Goal: Task Accomplishment & Management: Complete application form

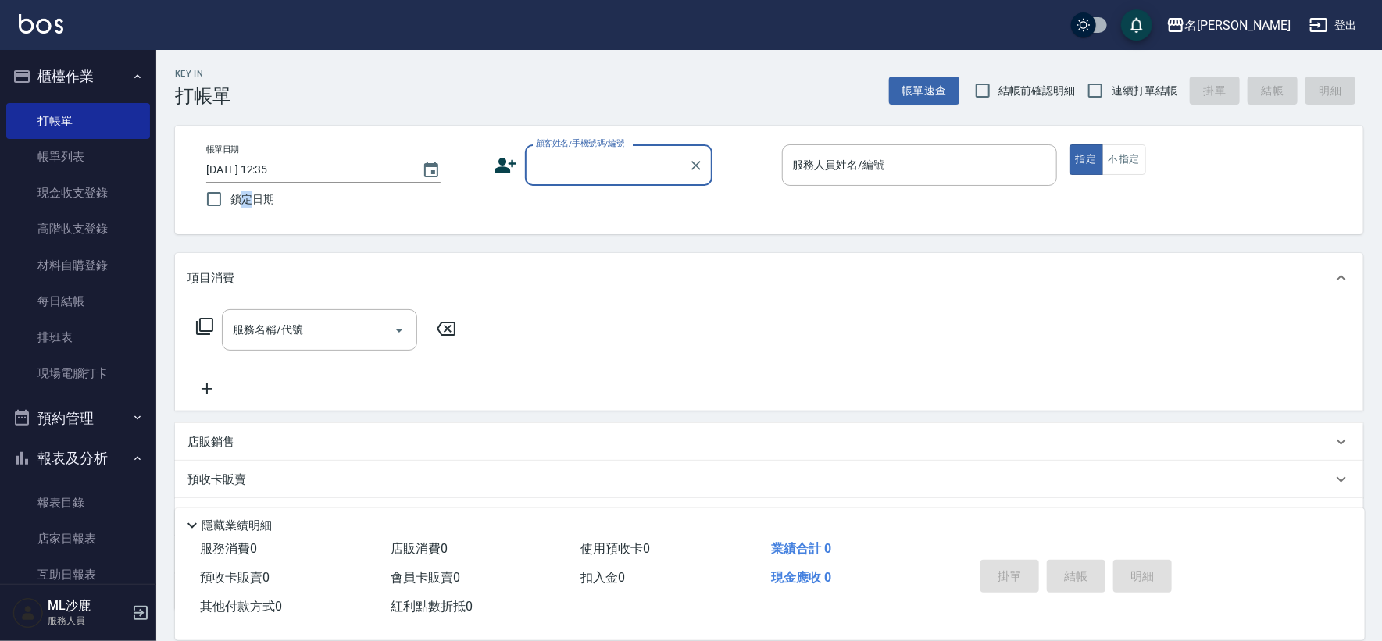
click at [250, 216] on div "帳單日期 [DATE] 12:35 鎖定日期 顧客姓名/手機號碼/編號 顧客姓名/手機號碼/編號 服務人員姓名/編號 服務人員姓名/編號 指定 不指定" at bounding box center [769, 180] width 1188 height 109
click at [212, 202] on input "鎖定日期" at bounding box center [214, 199] width 33 height 33
checkbox input "true"
drag, startPoint x: 1109, startPoint y: 88, endPoint x: 1088, endPoint y: 95, distance: 22.2
click at [1109, 88] on input "連續打單結帳" at bounding box center [1095, 90] width 33 height 33
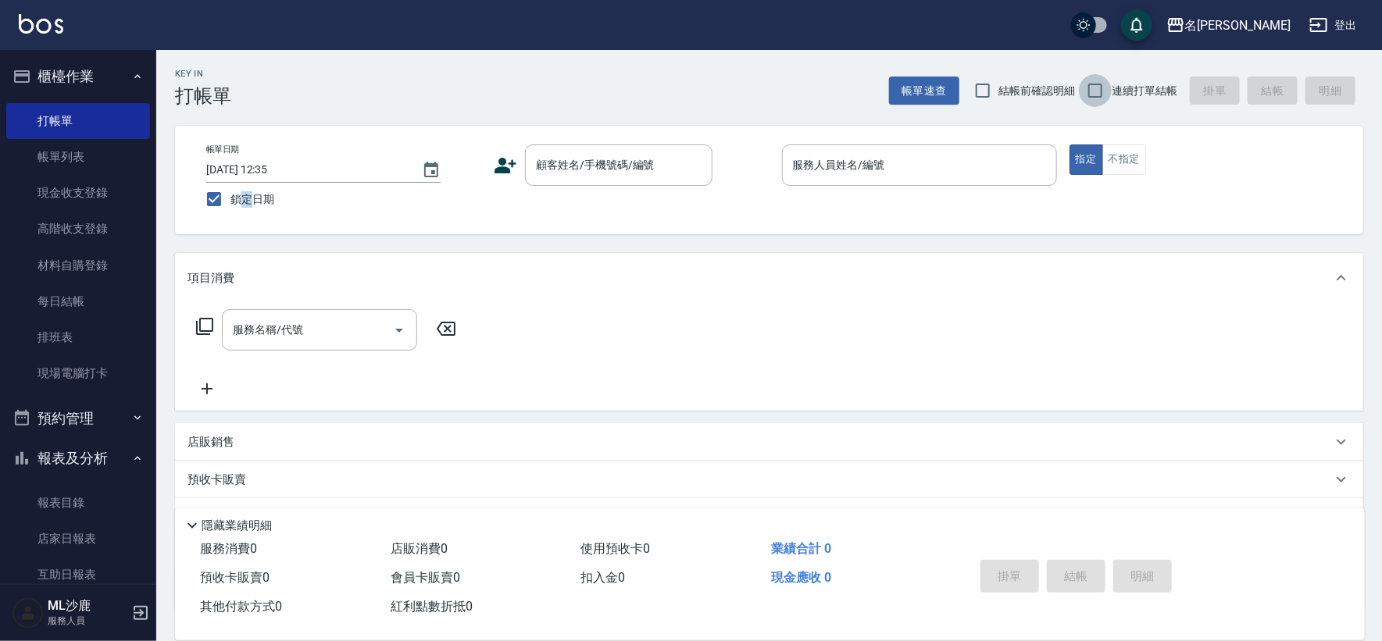
checkbox input "true"
click at [574, 163] on input "顧客姓名/手機號碼/編號" at bounding box center [607, 165] width 150 height 27
drag, startPoint x: 574, startPoint y: 163, endPoint x: 582, endPoint y: 161, distance: 8.0
click at [576, 163] on input "顧客姓名/手機號碼/編號" at bounding box center [607, 165] width 150 height 27
type input "無名字/0/"
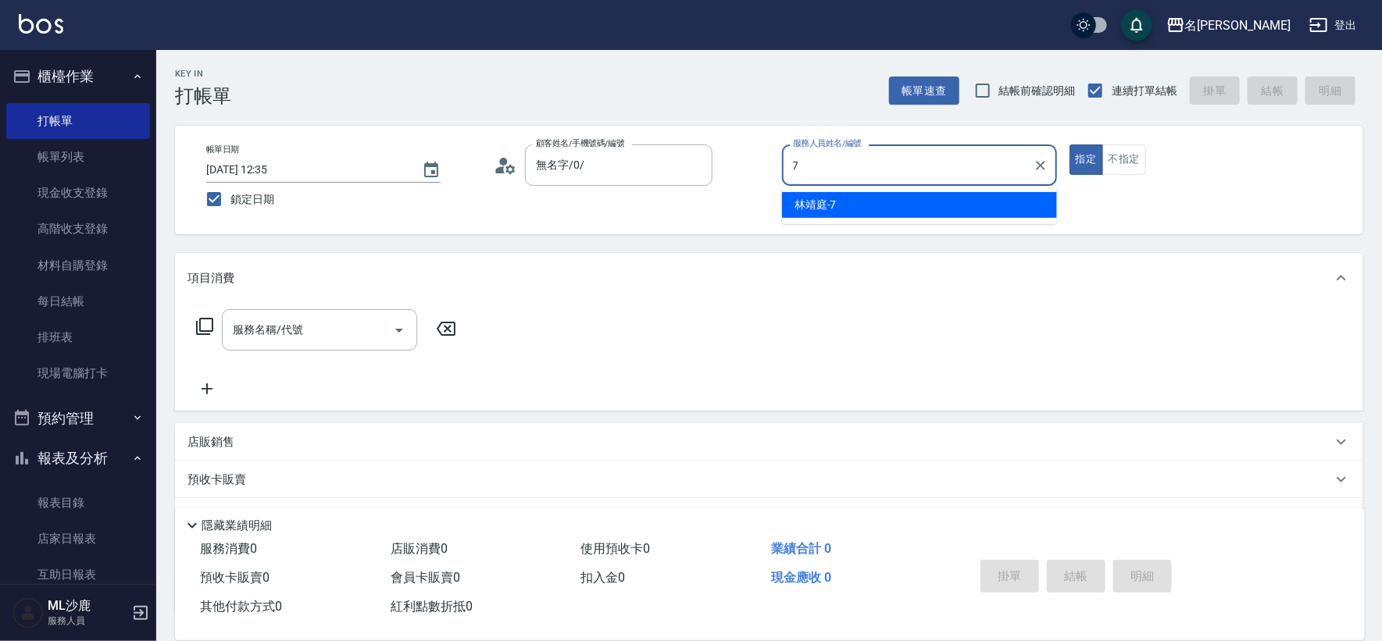
type input "[PERSON_NAME]-7"
type button "true"
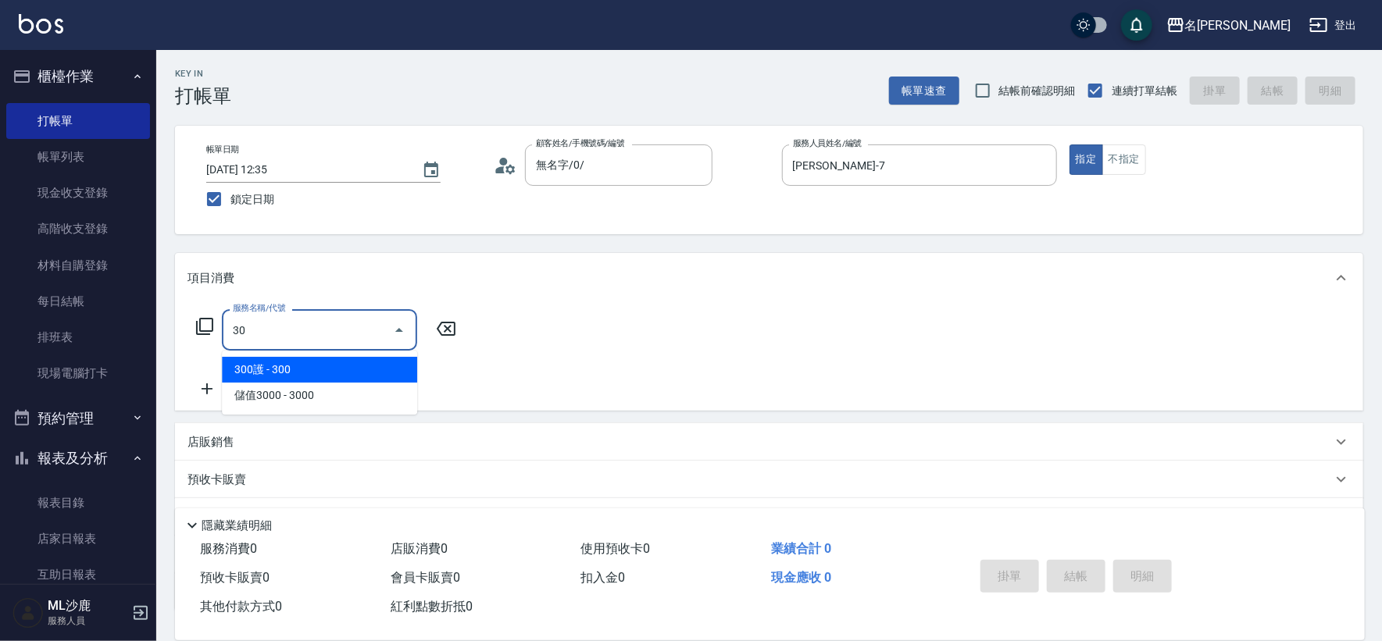
type input "3"
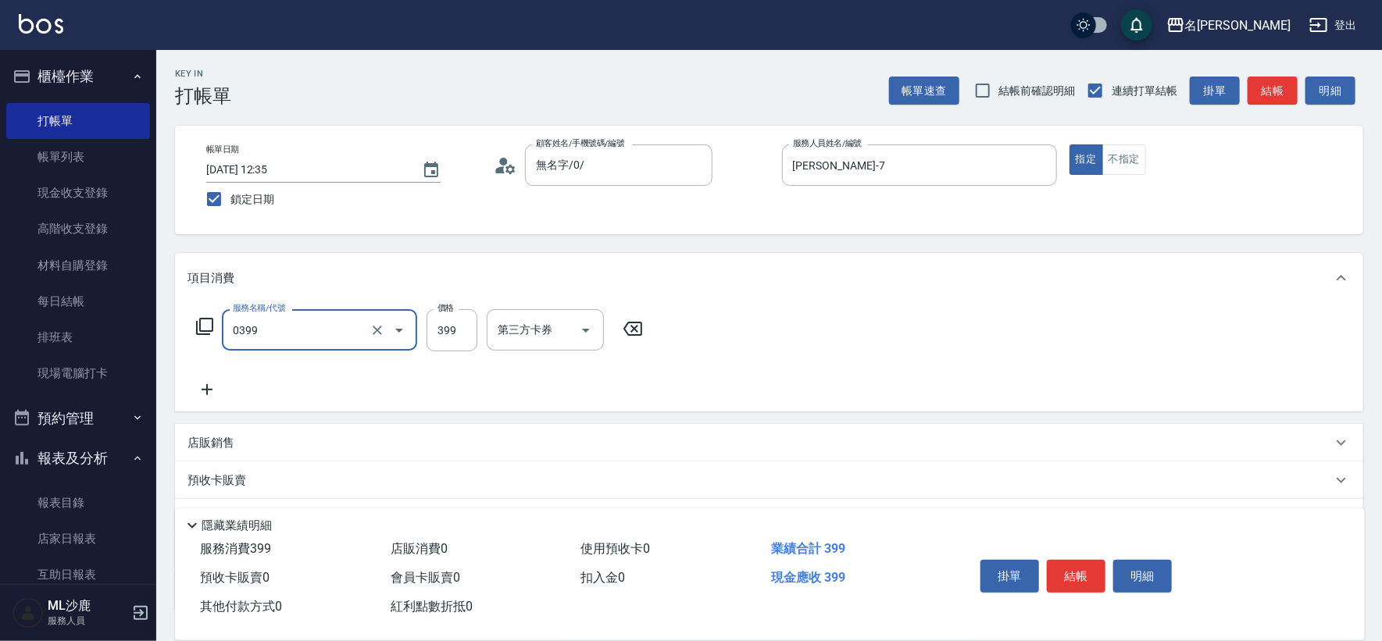
type input "海鹽399(0399)"
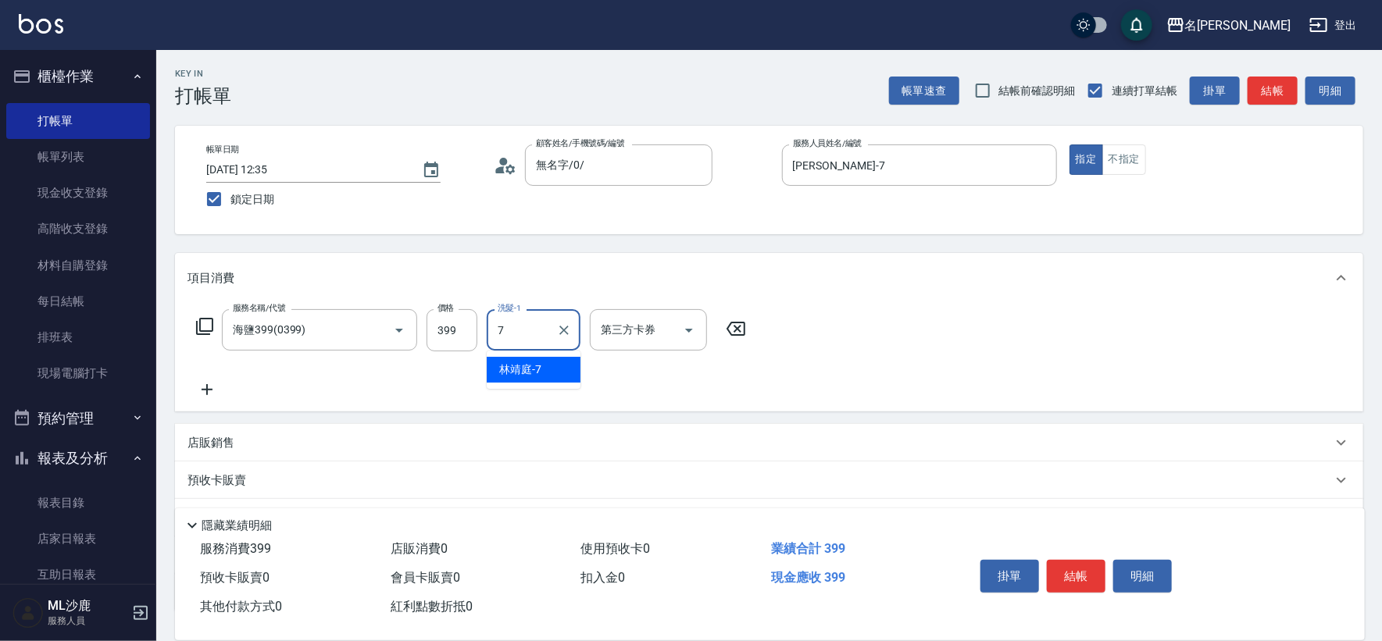
type input "[PERSON_NAME]-7"
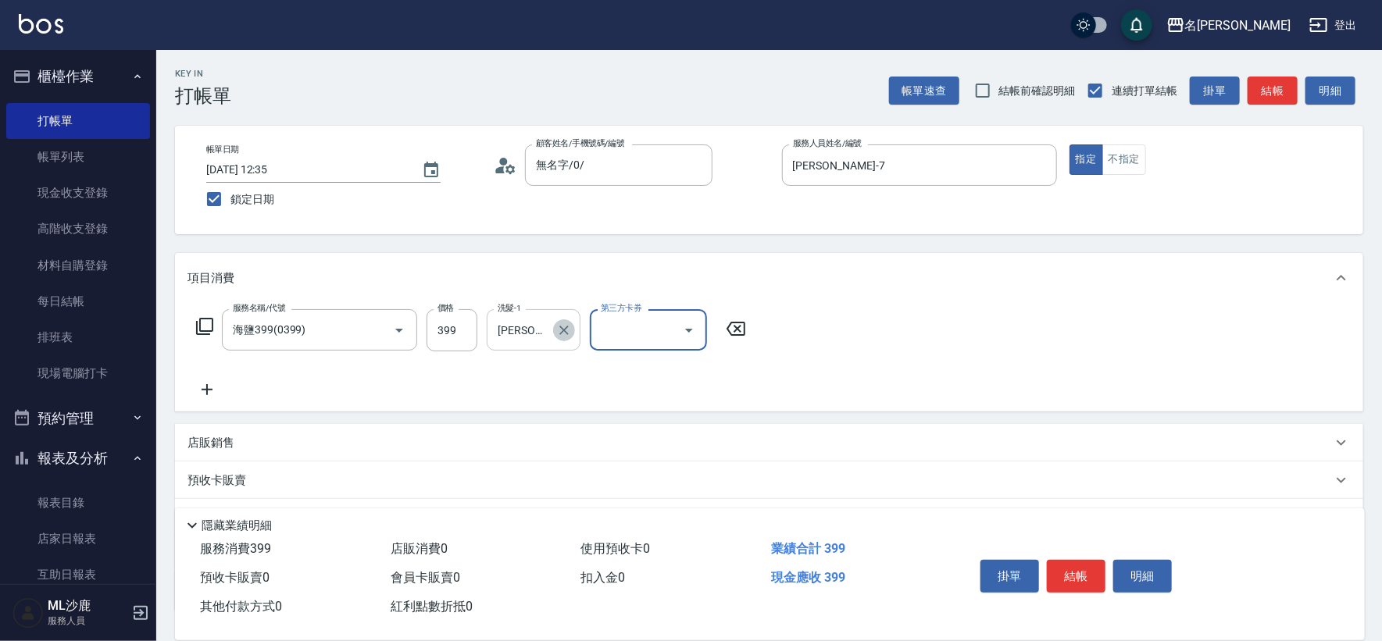
click at [564, 327] on icon "Clear" at bounding box center [564, 331] width 16 height 16
click at [1083, 564] on button "結帳" at bounding box center [1076, 576] width 59 height 33
click at [1083, 564] on div "掛單 結帳 明細" at bounding box center [1076, 578] width 204 height 49
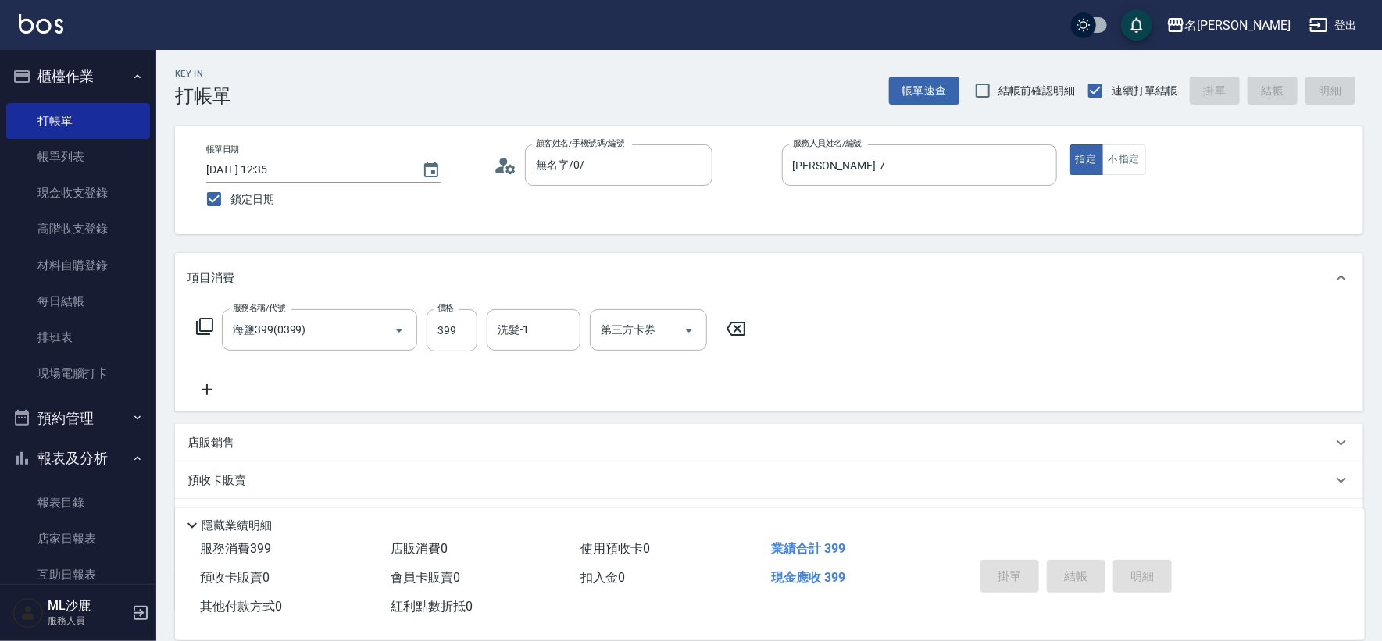
click at [1083, 564] on div "掛單 結帳 明細" at bounding box center [1076, 578] width 204 height 49
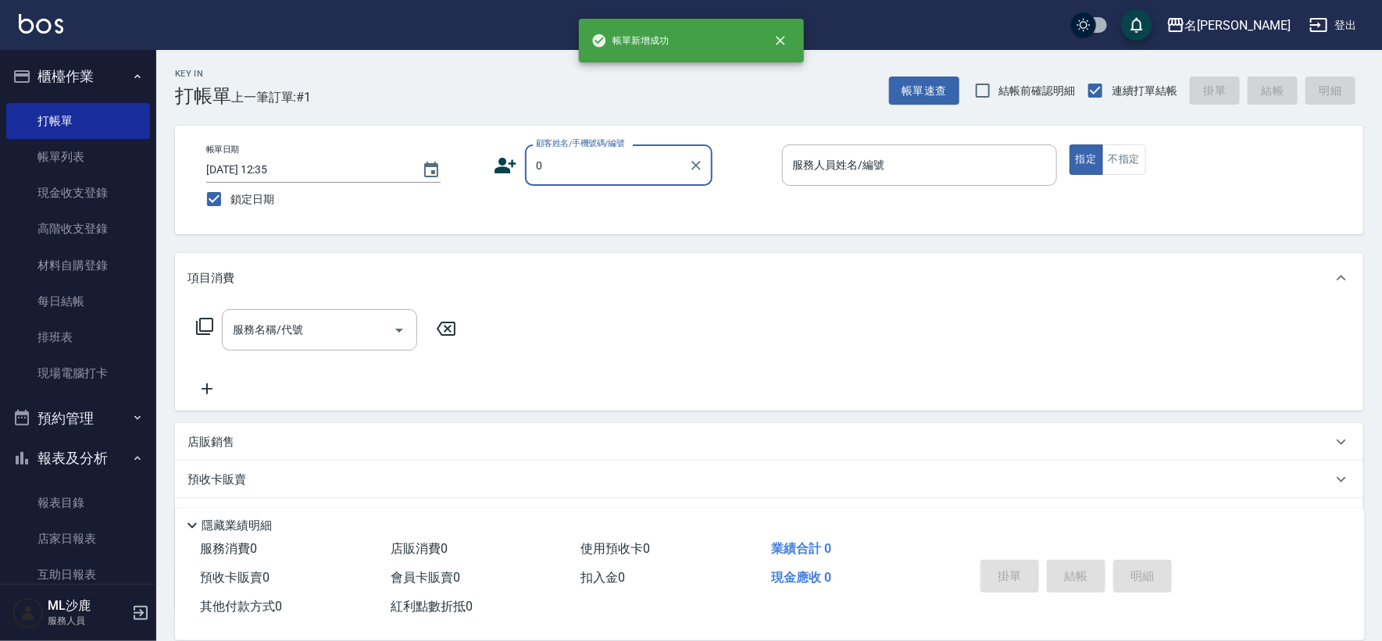
type input "無名字/0/"
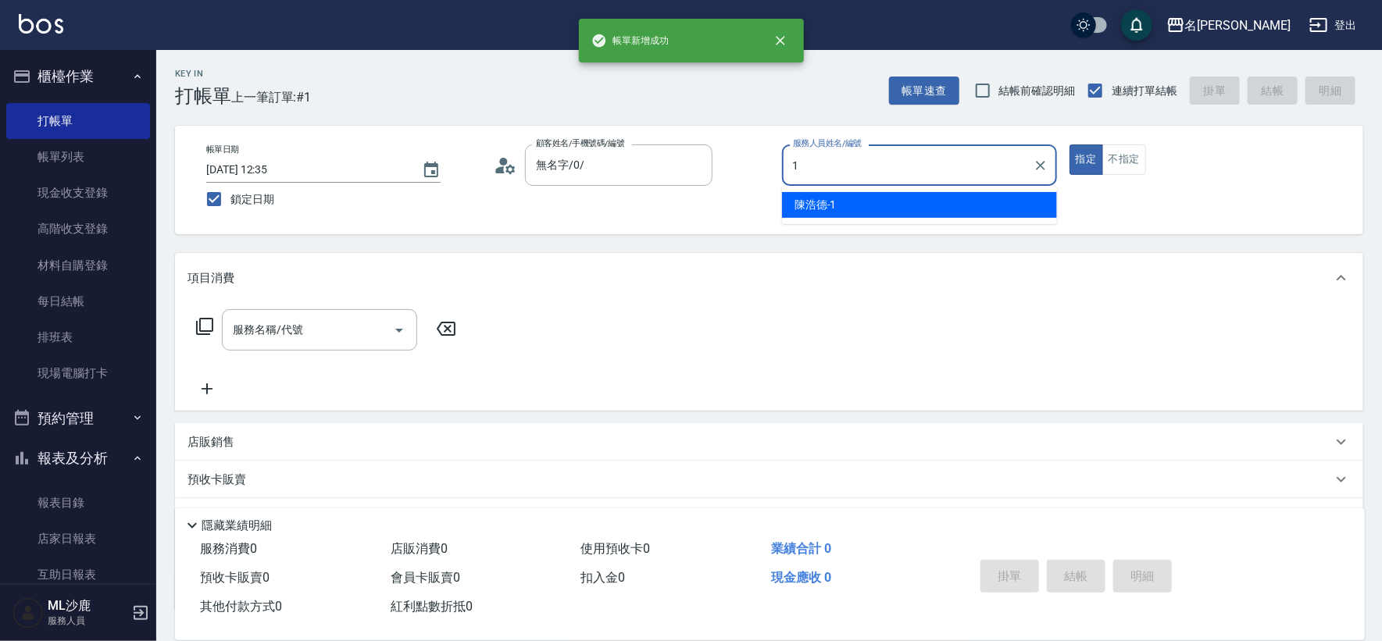
type input "[PERSON_NAME]1"
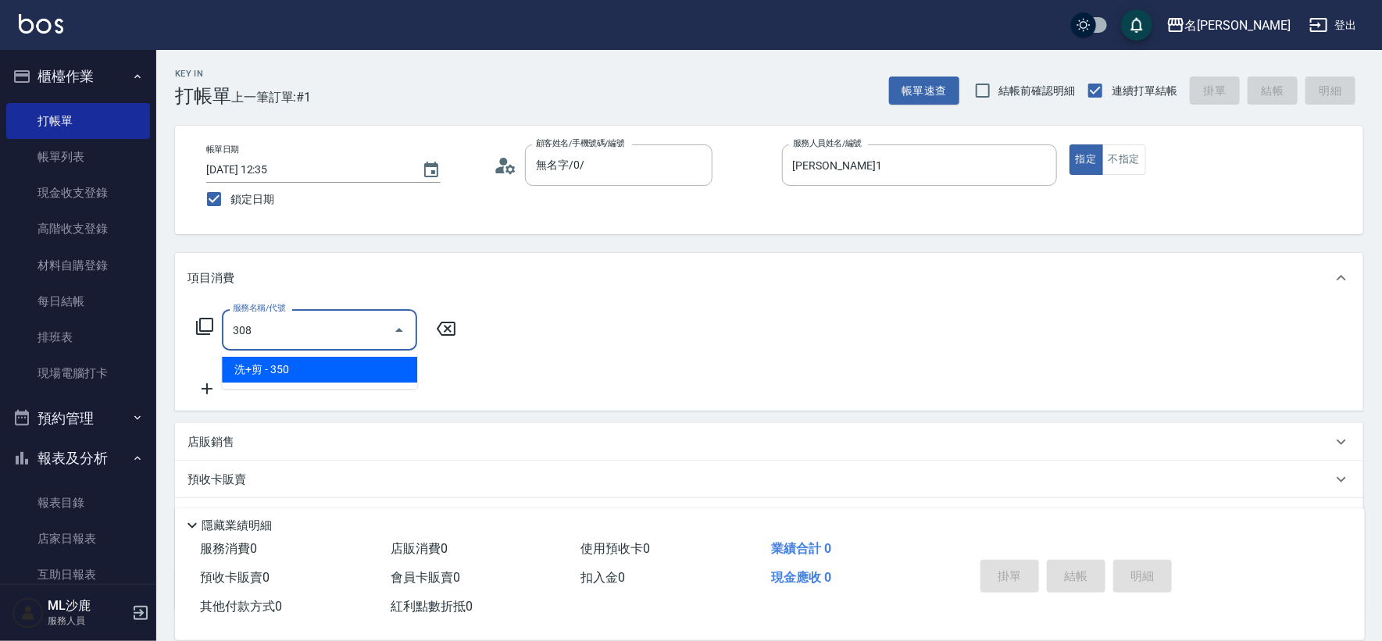
type input "洗+剪(308)"
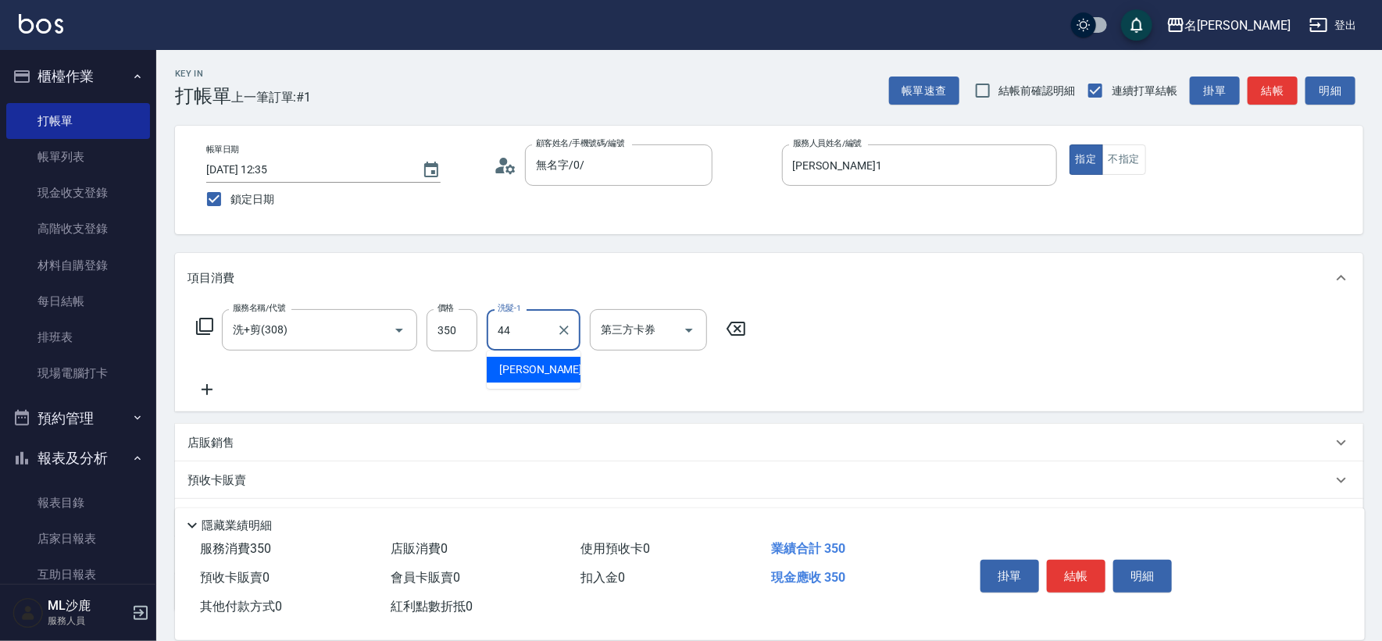
type input "[PERSON_NAME]-44"
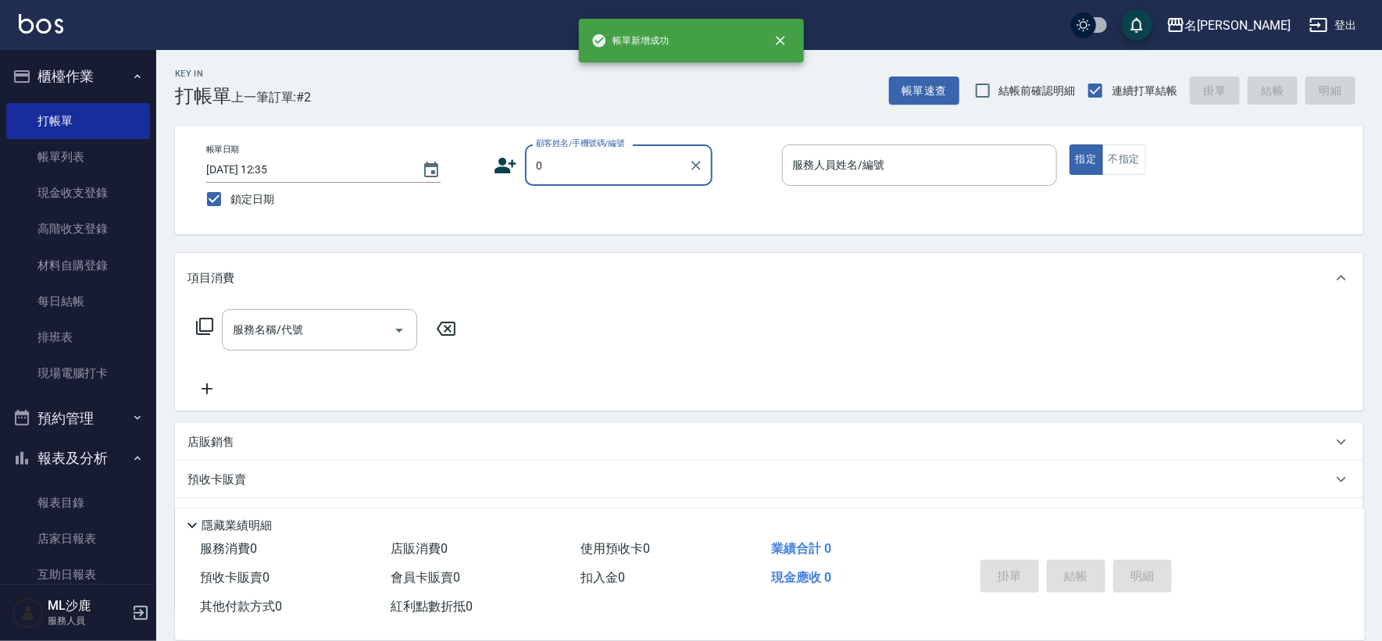
type input "無名字/0/"
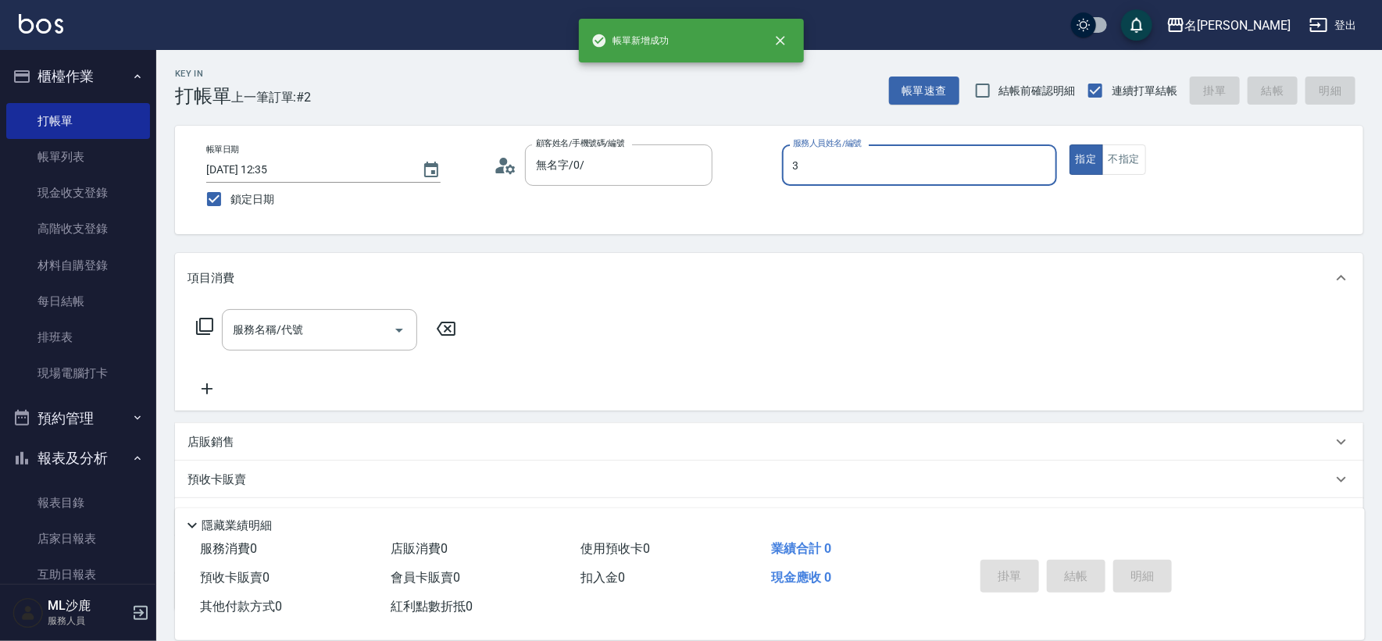
type input "[PERSON_NAME]-3"
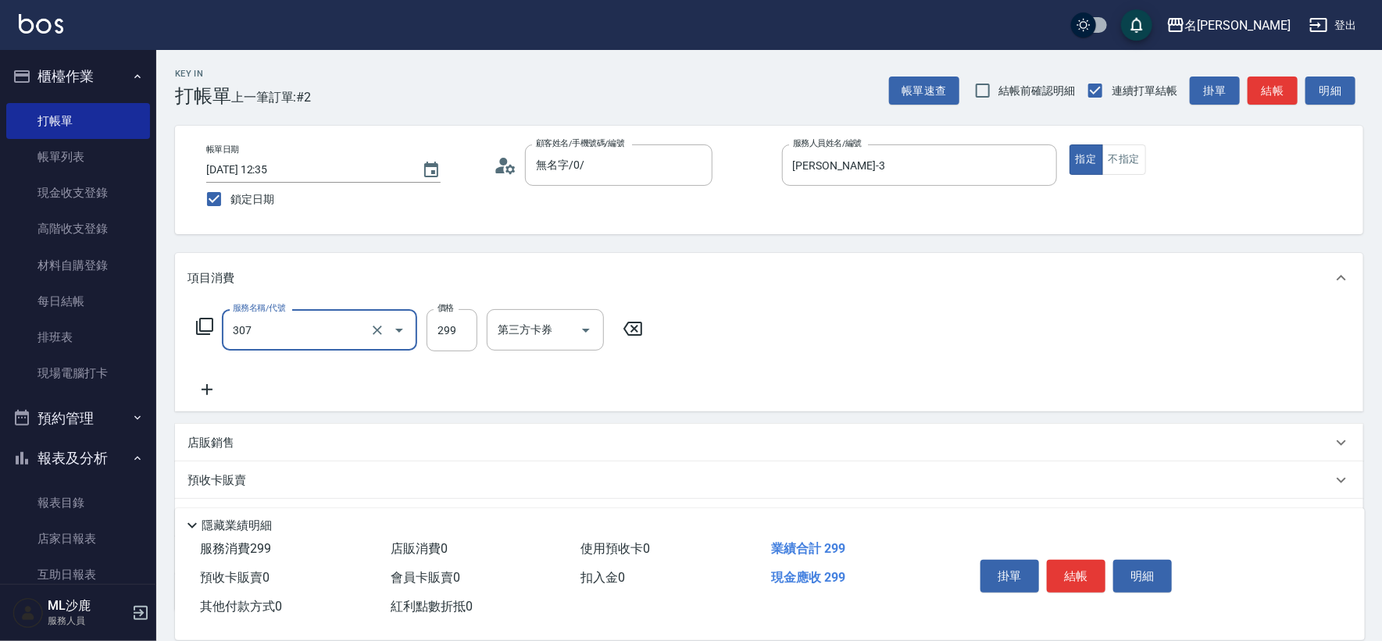
type input "剪髮(307)"
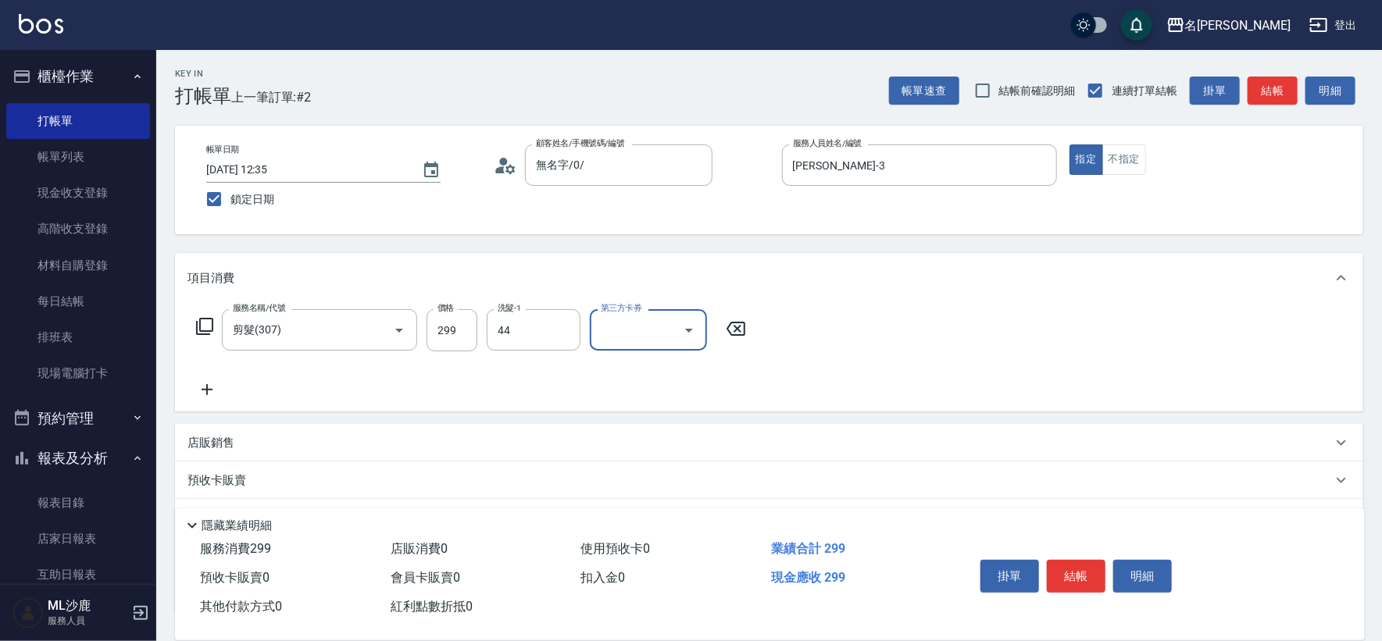
type input "[PERSON_NAME]-44"
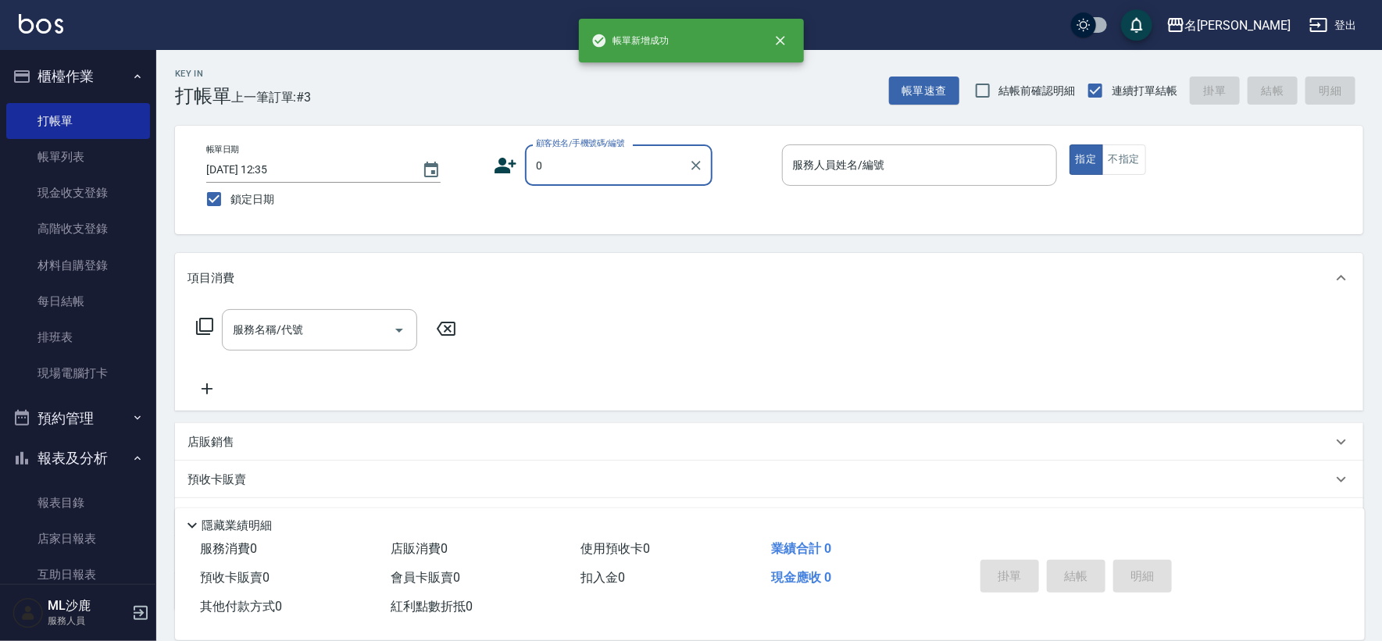
type input "無名字/0/"
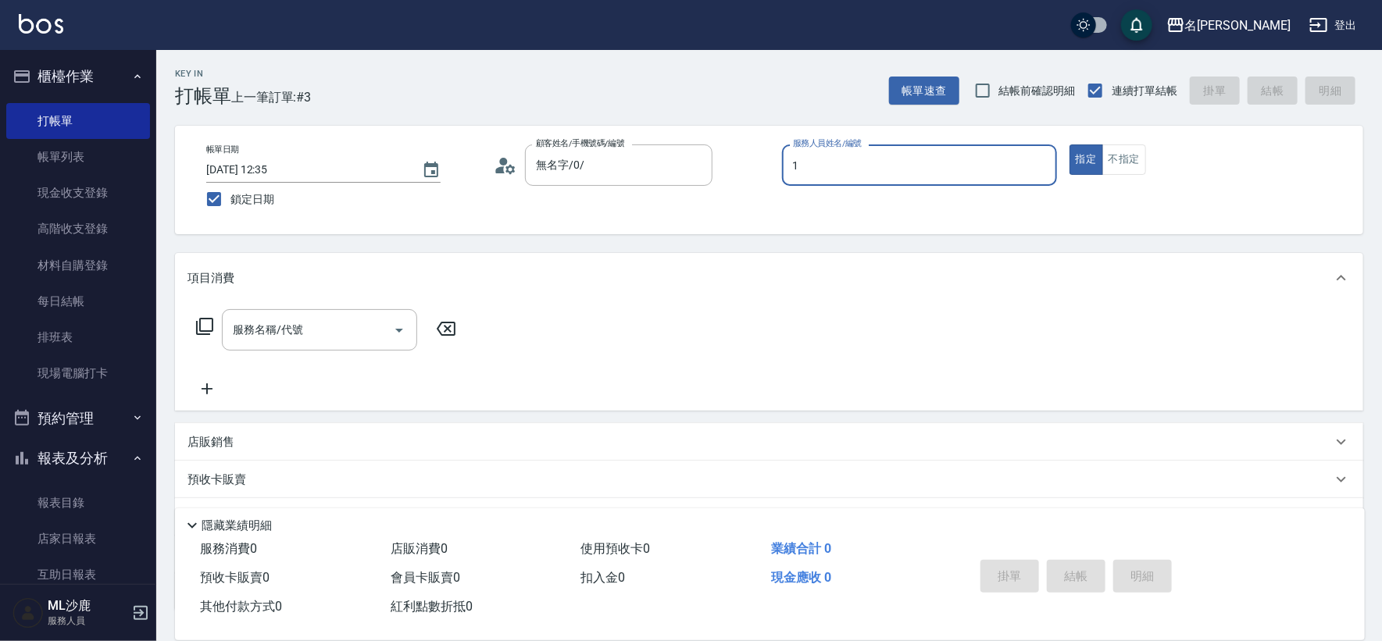
type input "[PERSON_NAME]1"
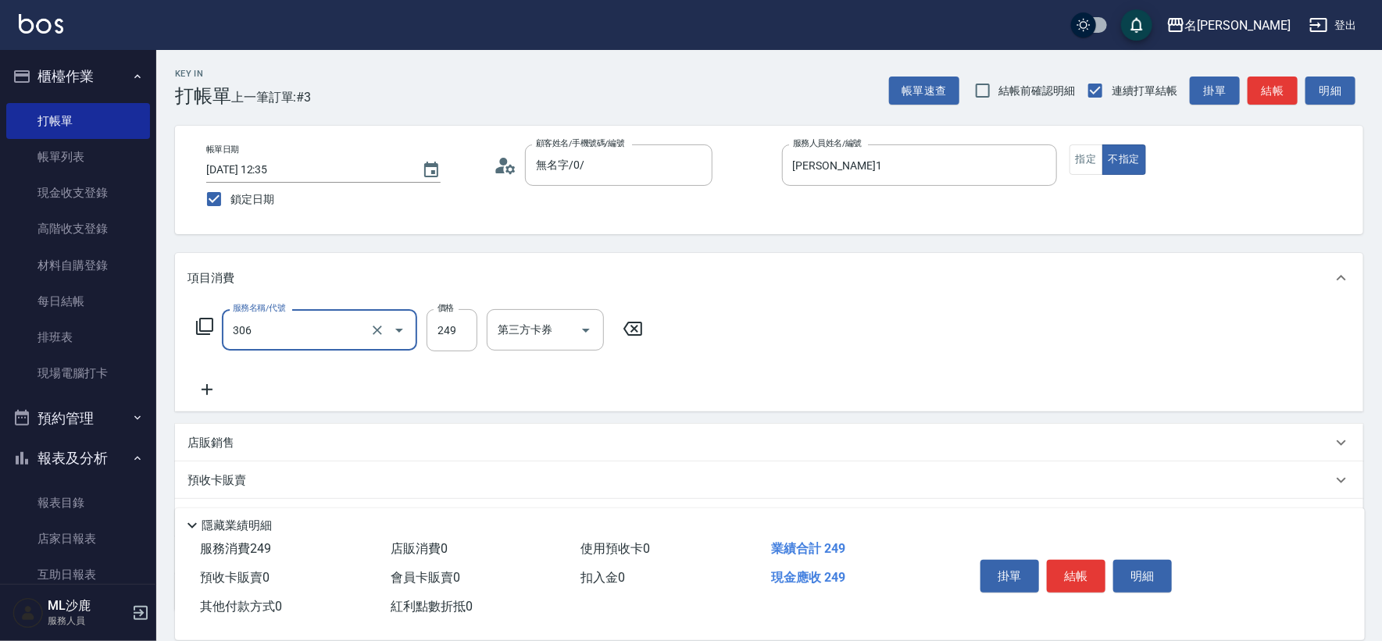
type input "剪髮(306)"
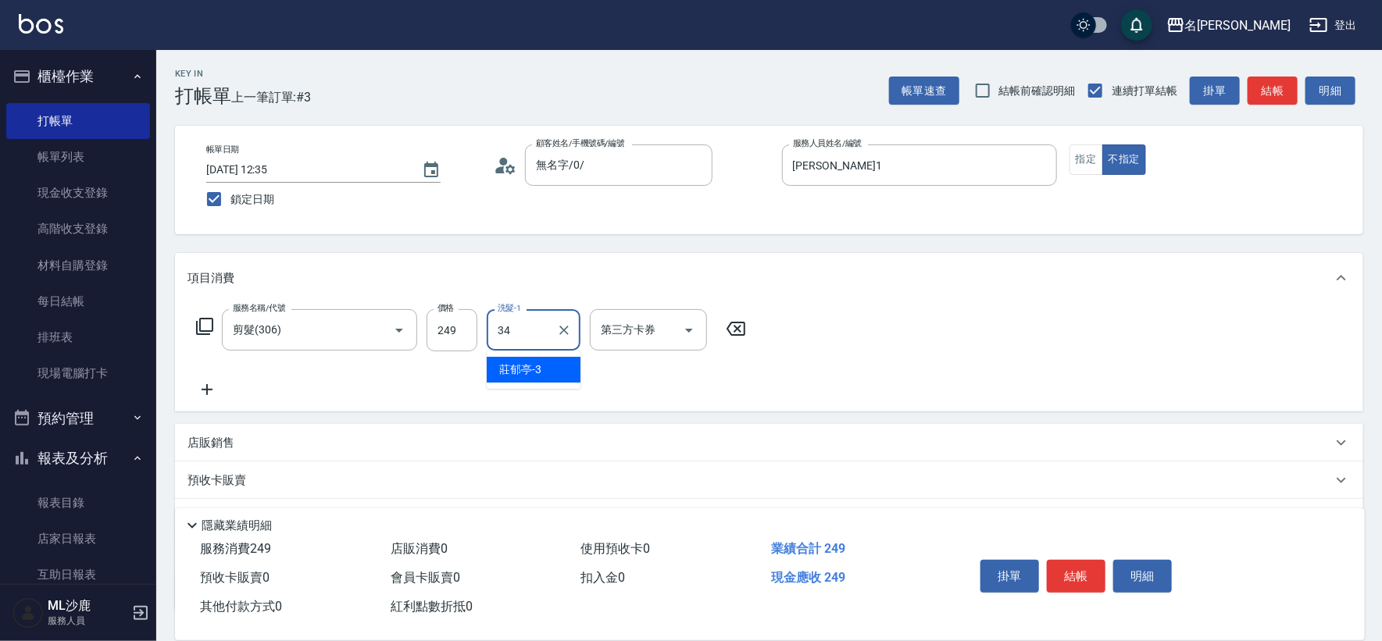
type input "[PERSON_NAME]-34"
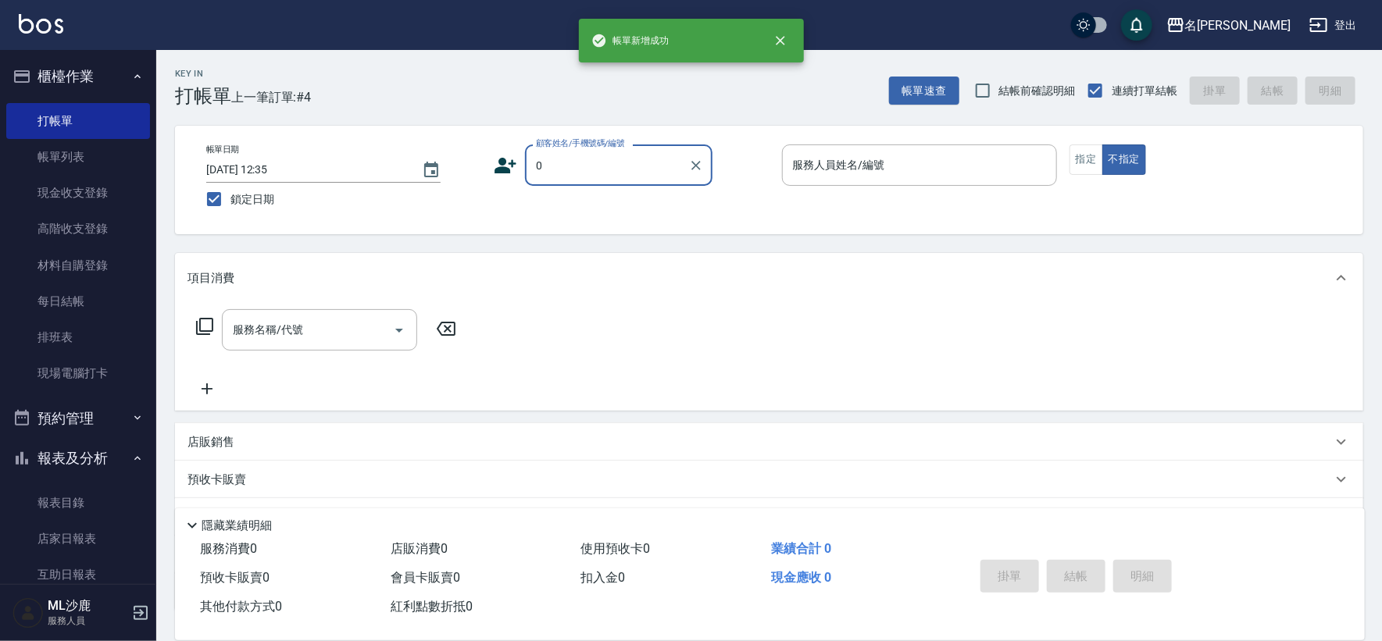
type input "無名字/0/"
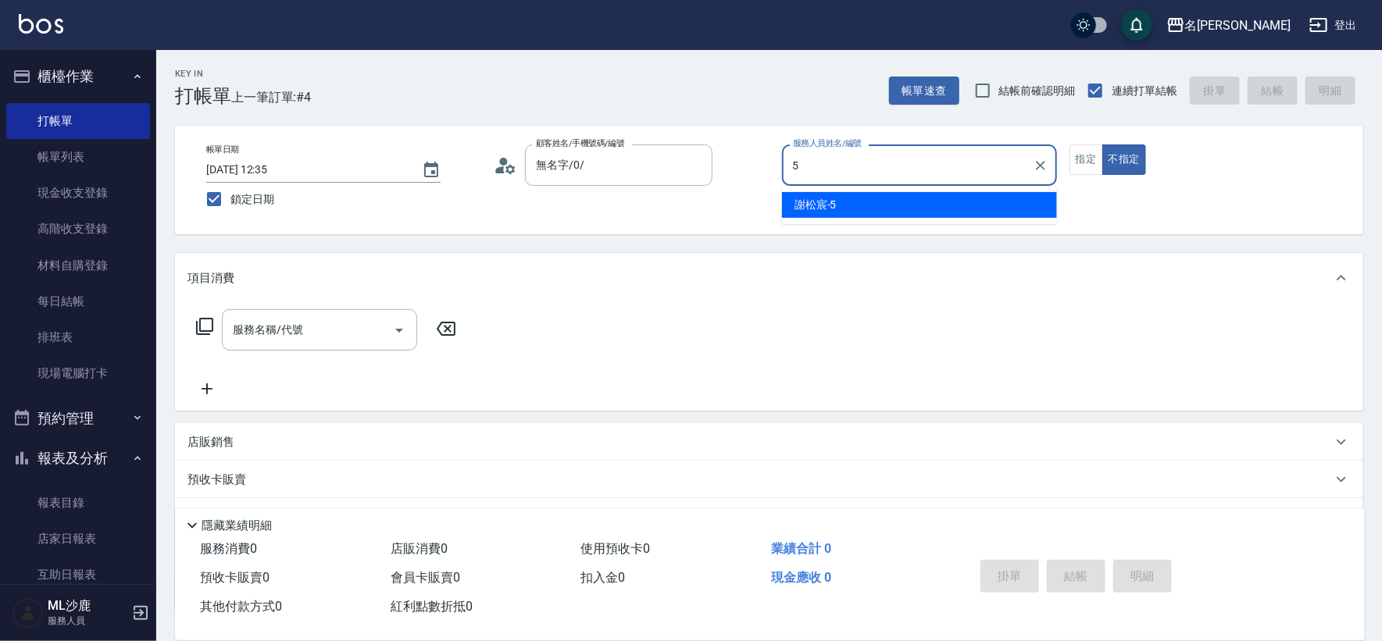
type input "[PERSON_NAME]-5"
type button "false"
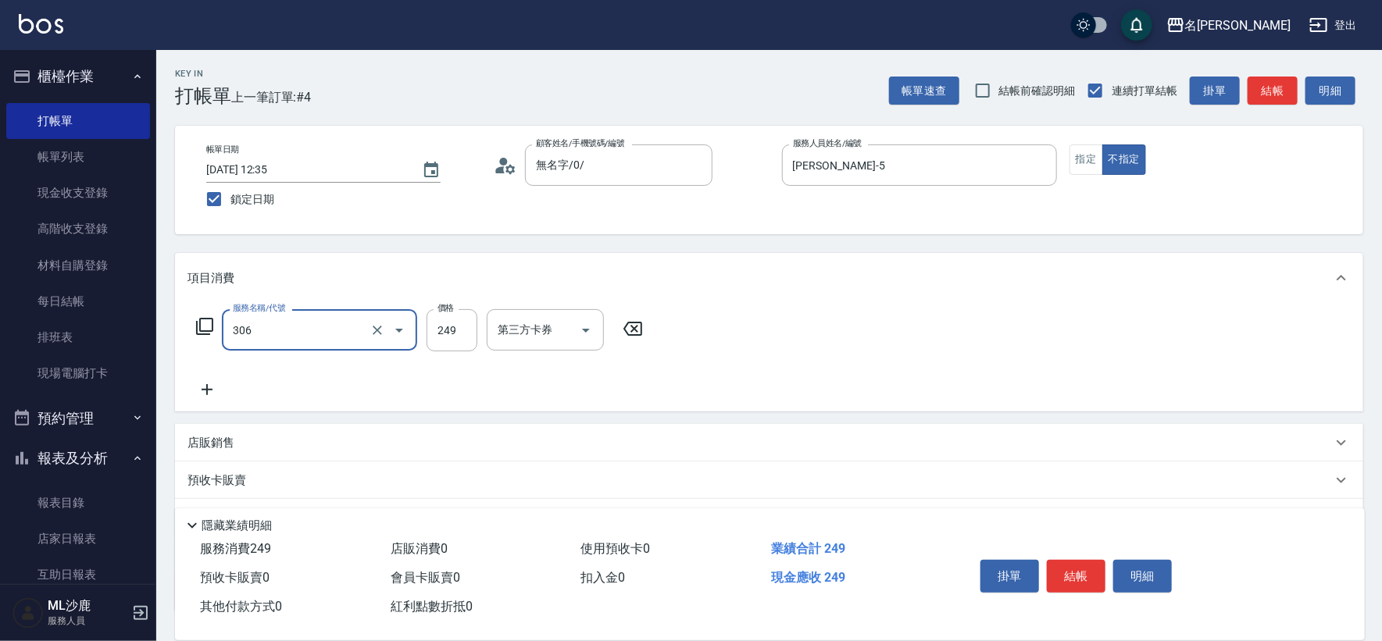
type input "剪髮(306)"
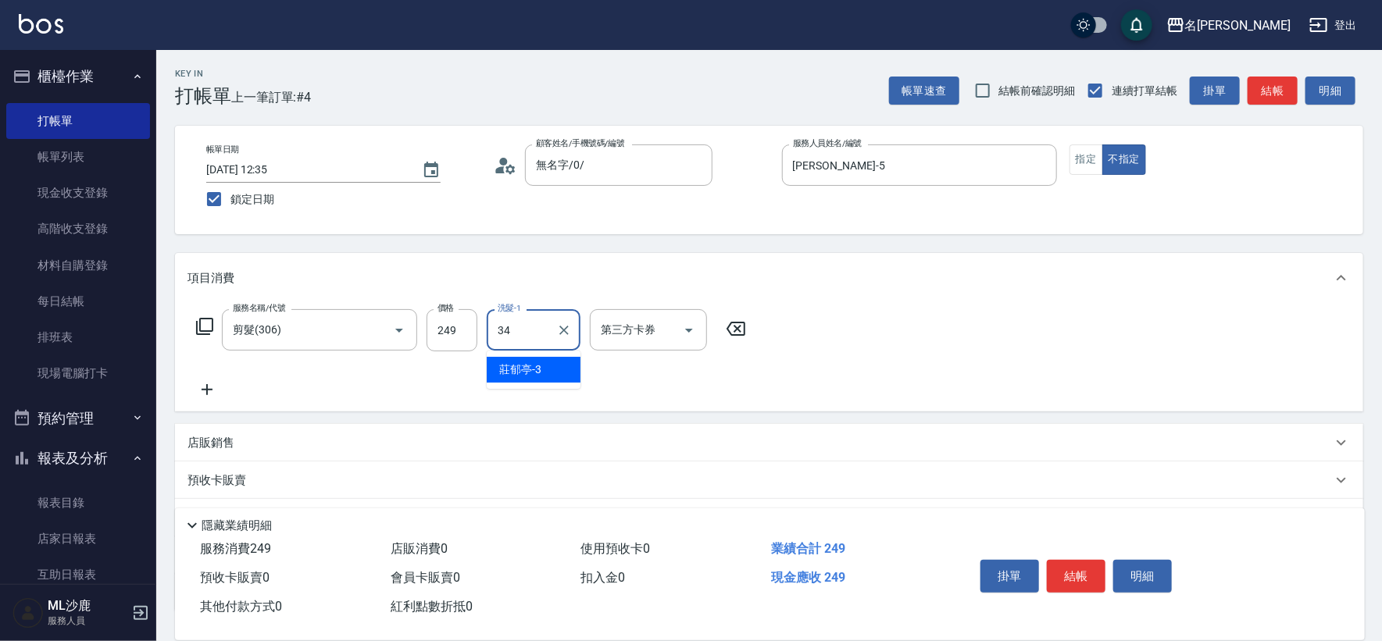
type input "[PERSON_NAME]-34"
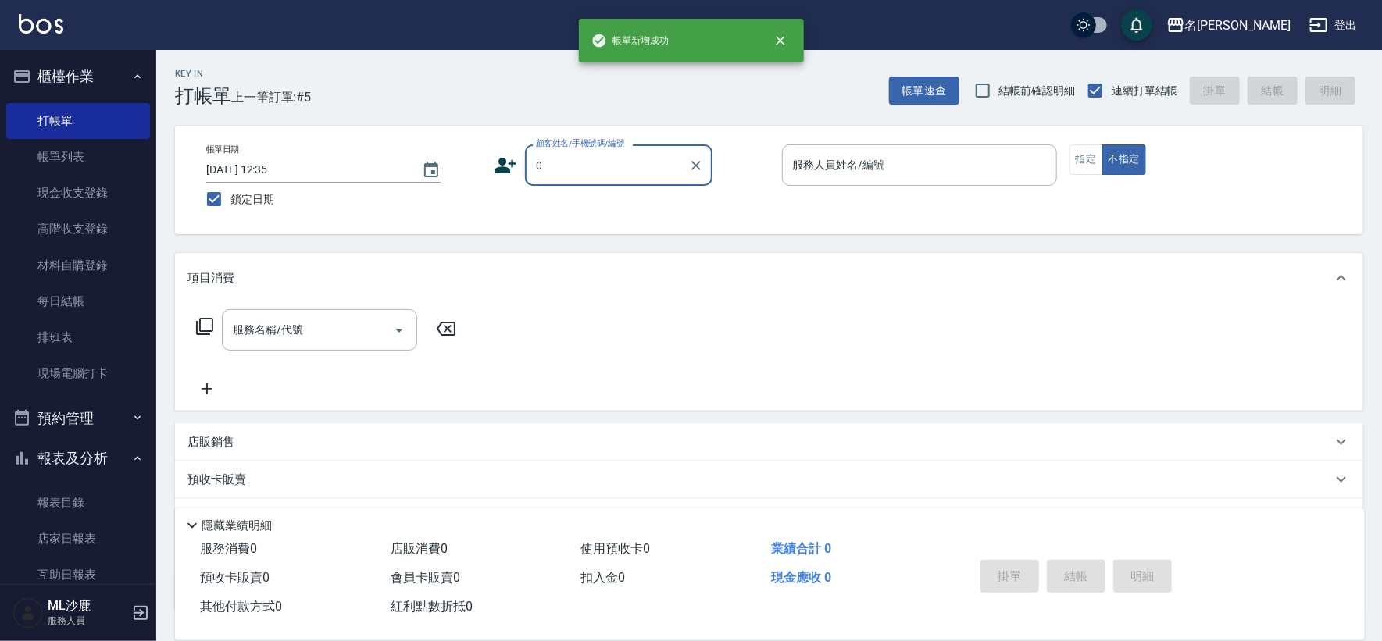
type input "無名字/0/"
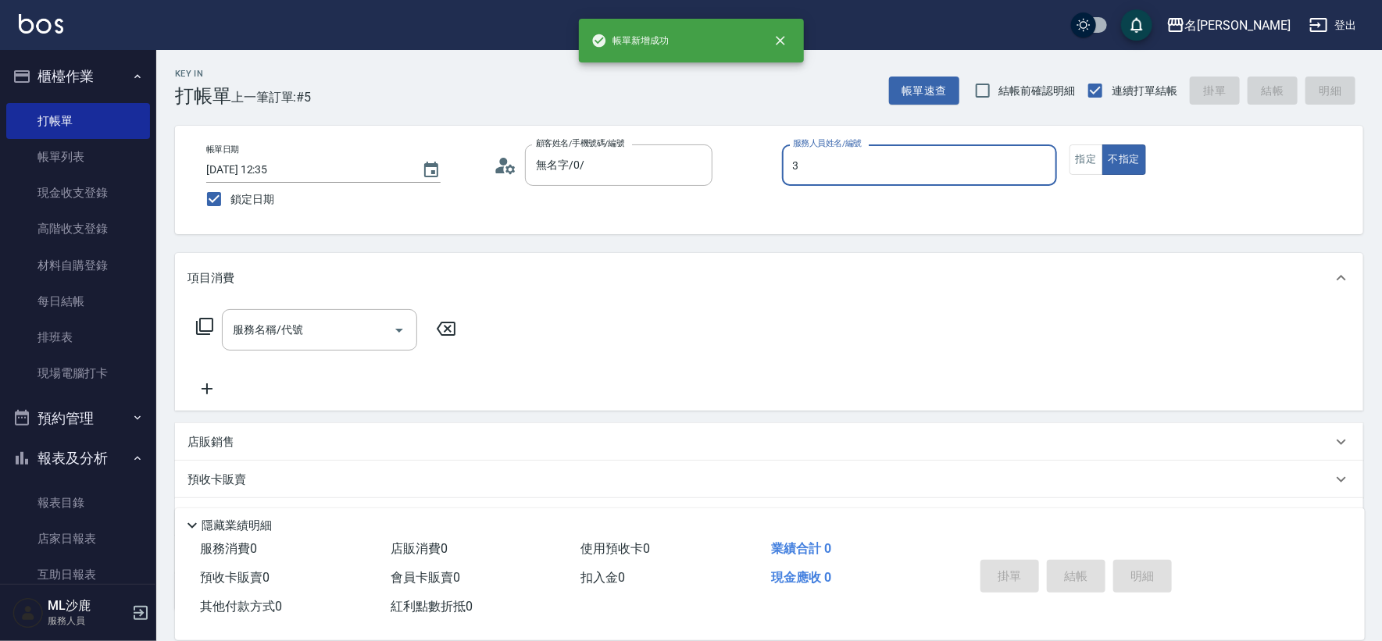
type input "[PERSON_NAME]-3"
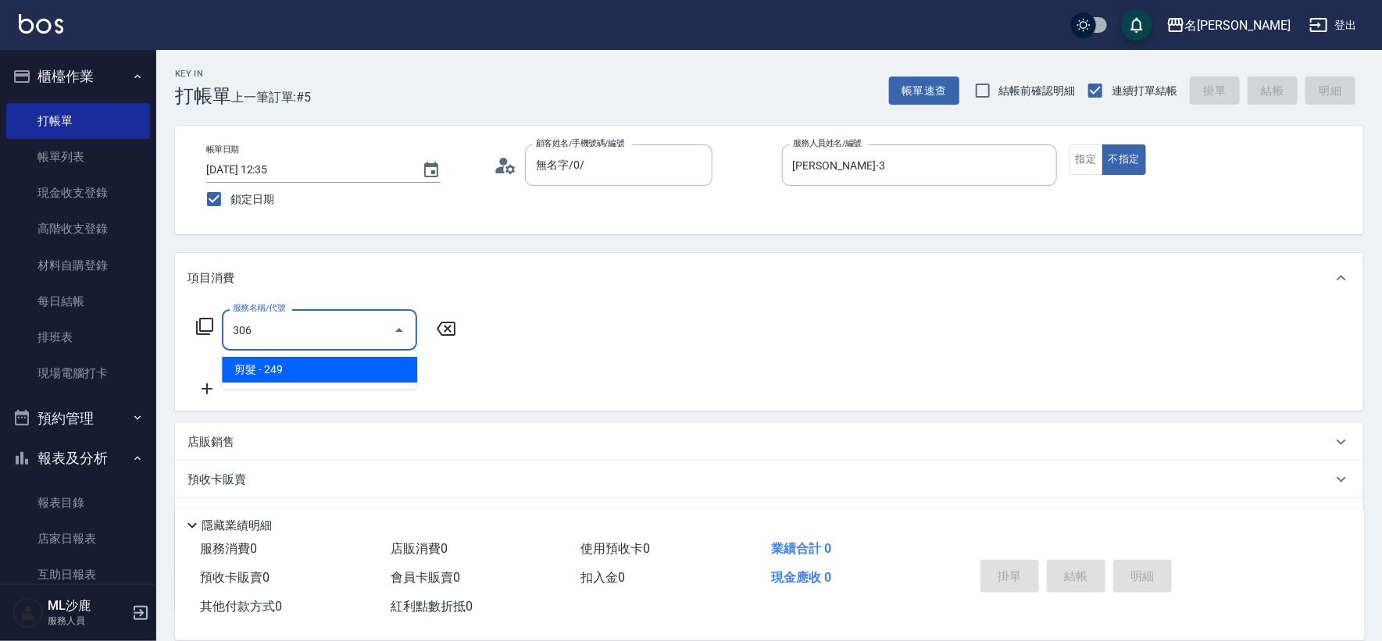
type input "剪髮(306)"
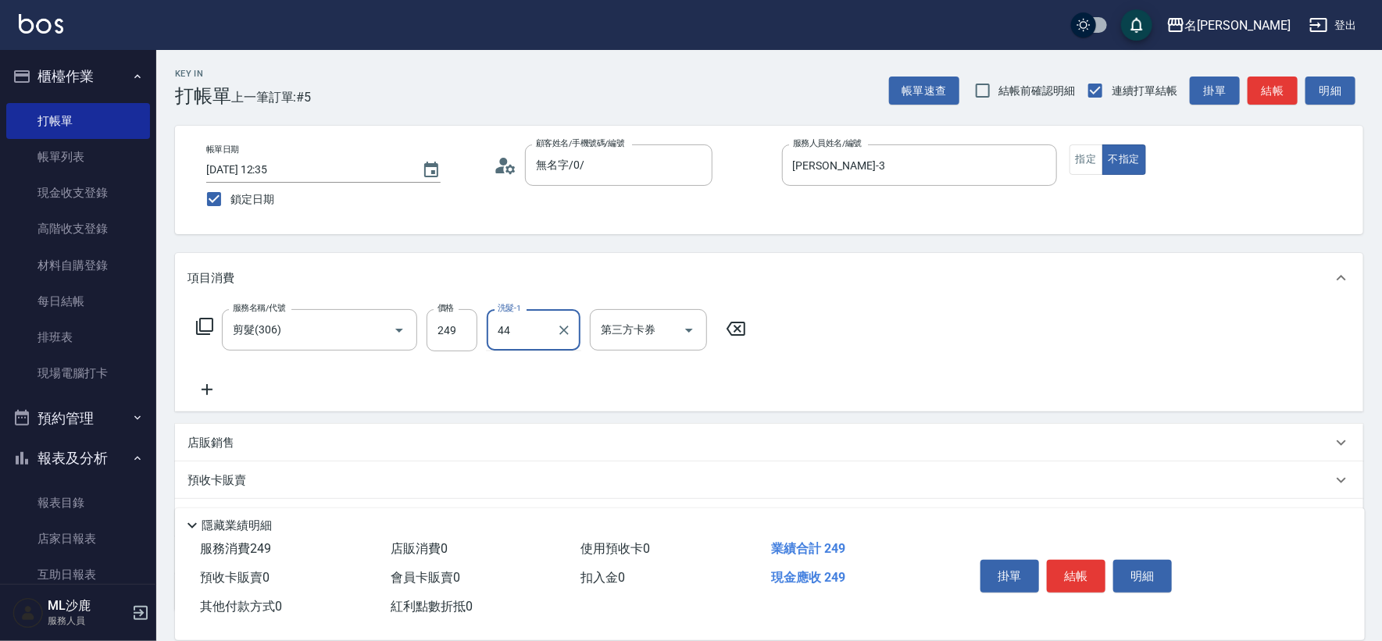
type input "[PERSON_NAME]-44"
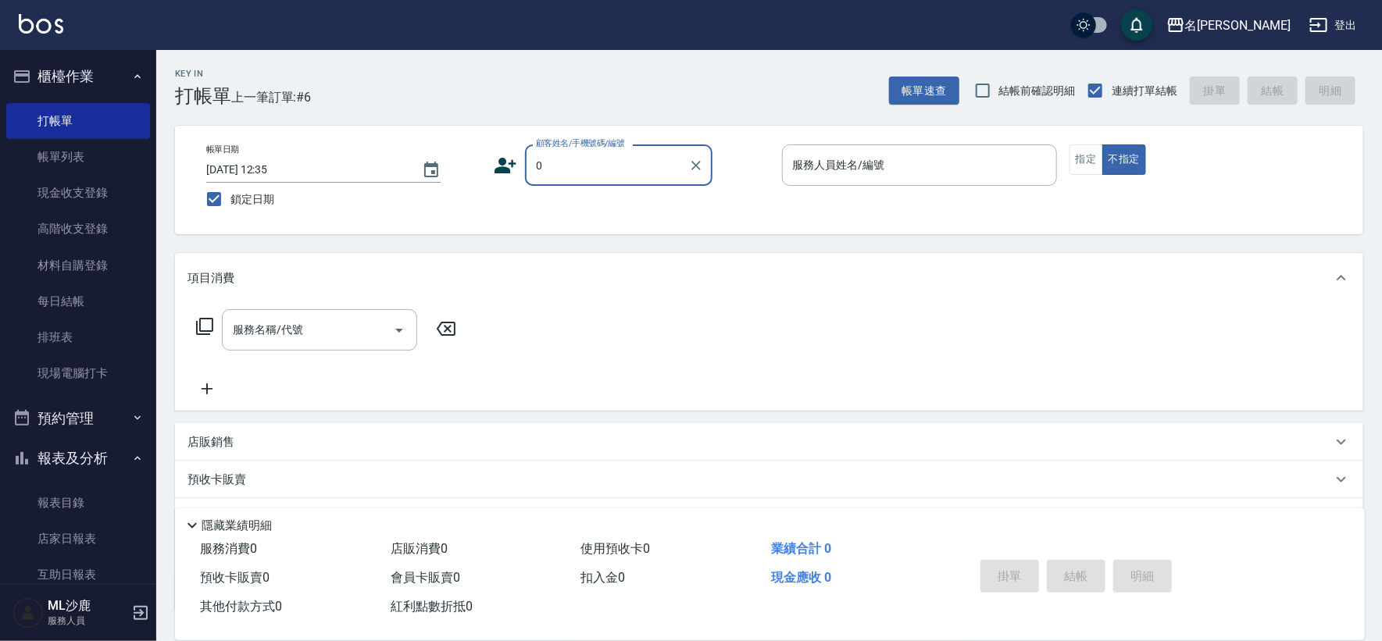
type input "無名字/0/"
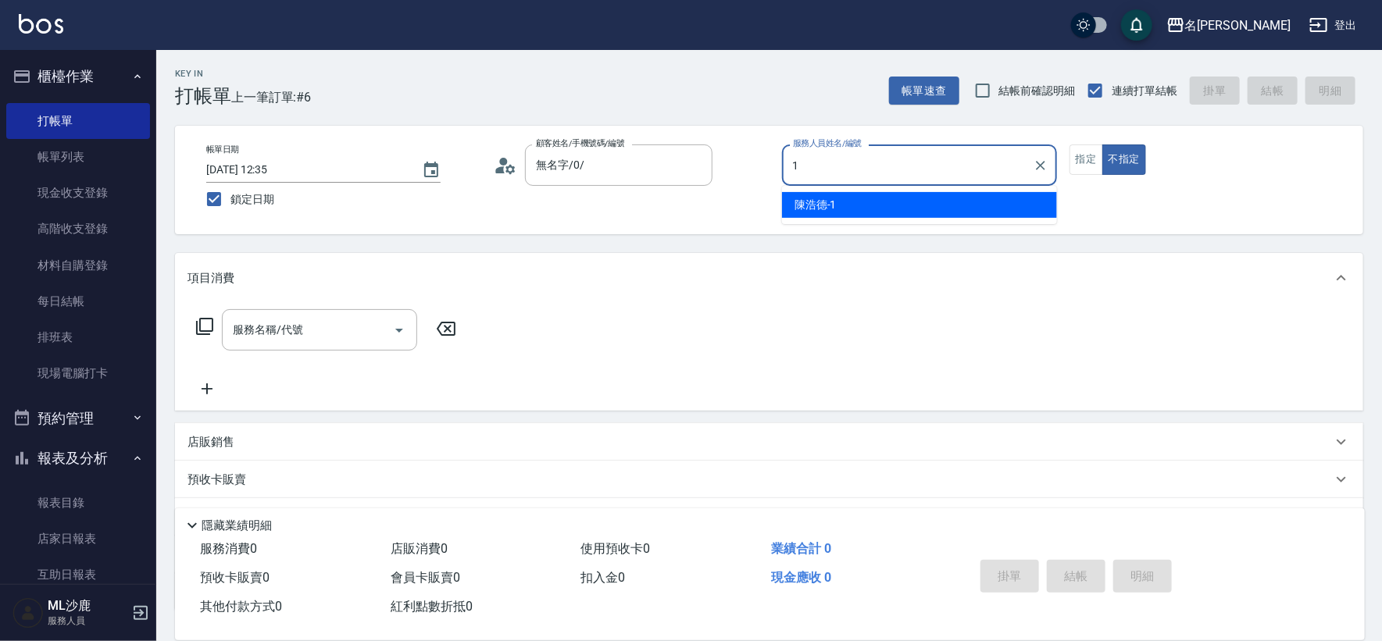
type input "[PERSON_NAME]1"
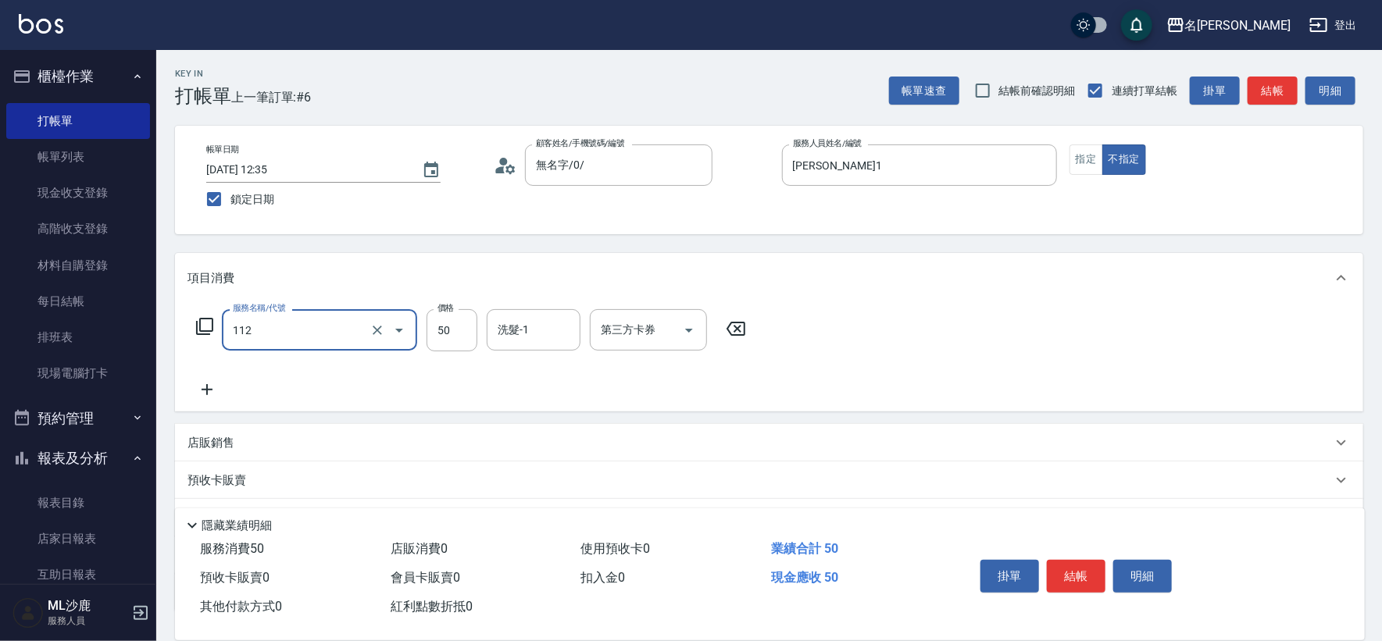
type input "精油50(112)"
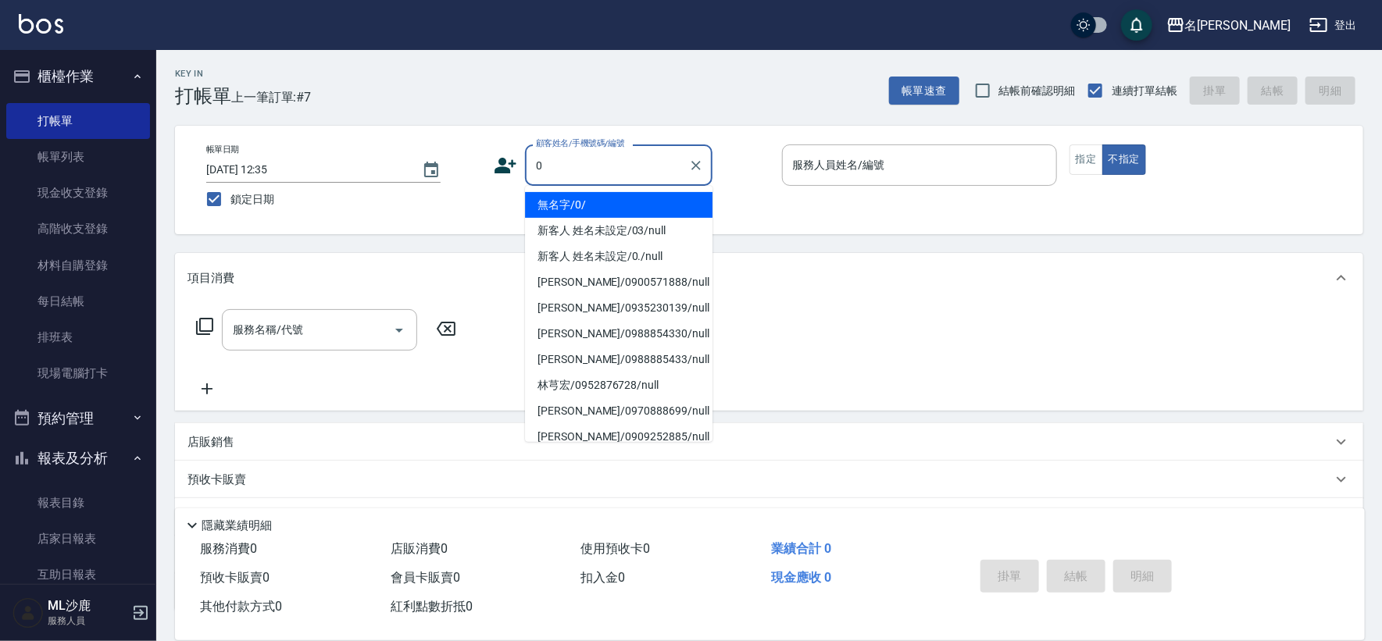
type input "無名字/0/"
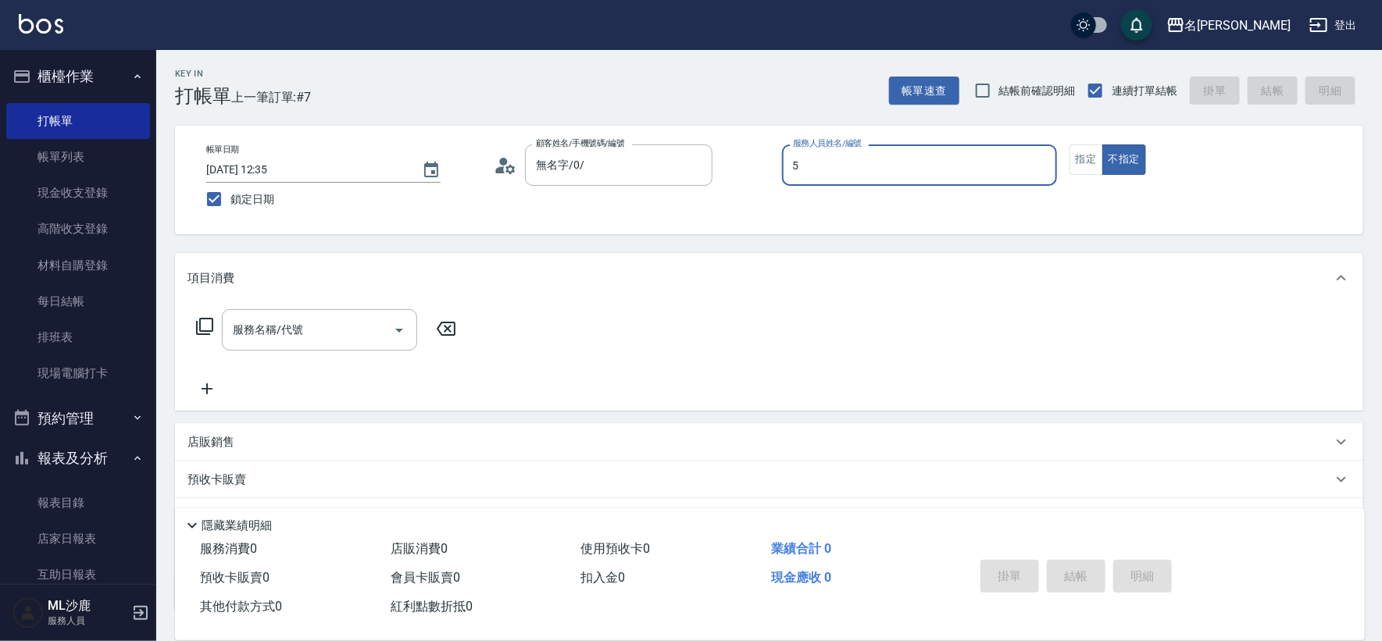
type input "[PERSON_NAME]-5"
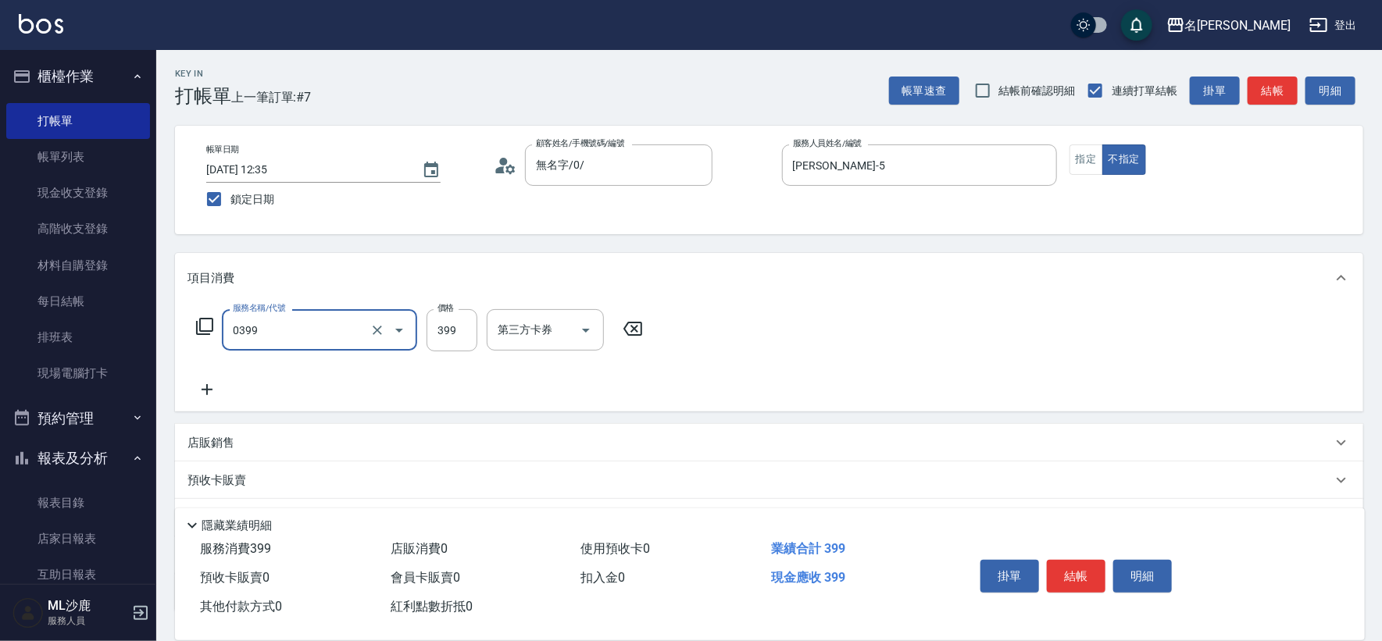
type input "海鹽399(0399)"
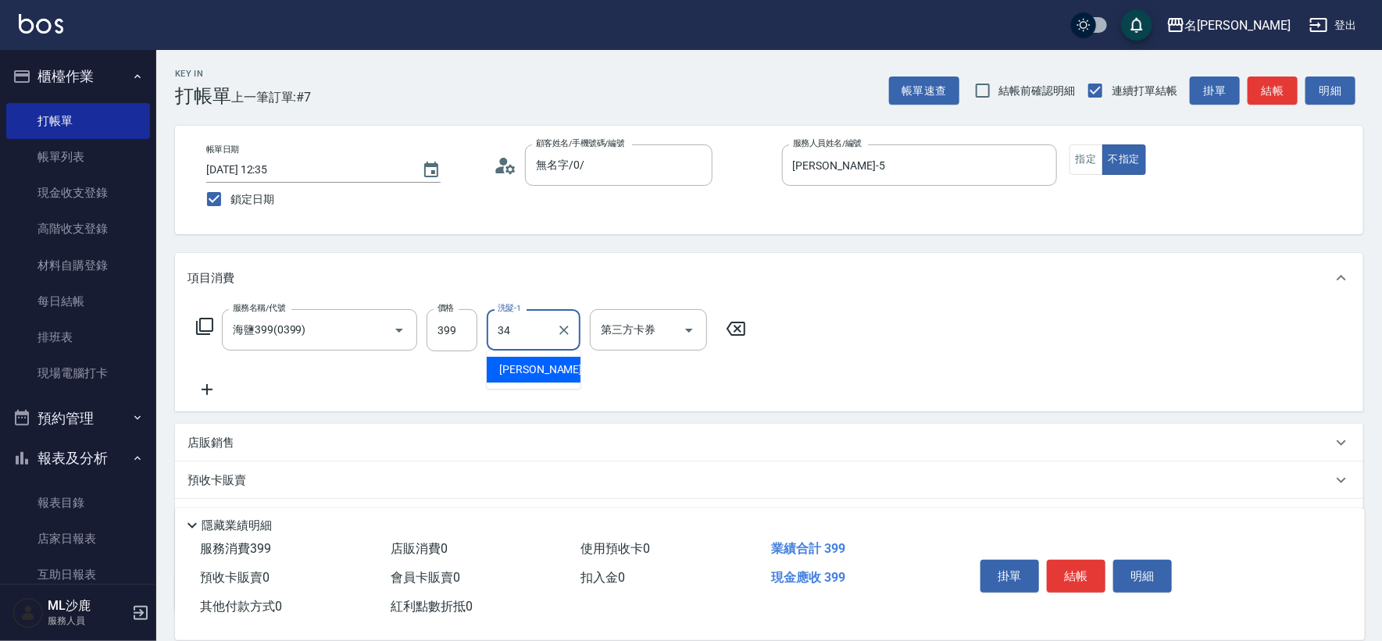
type input "[PERSON_NAME]-34"
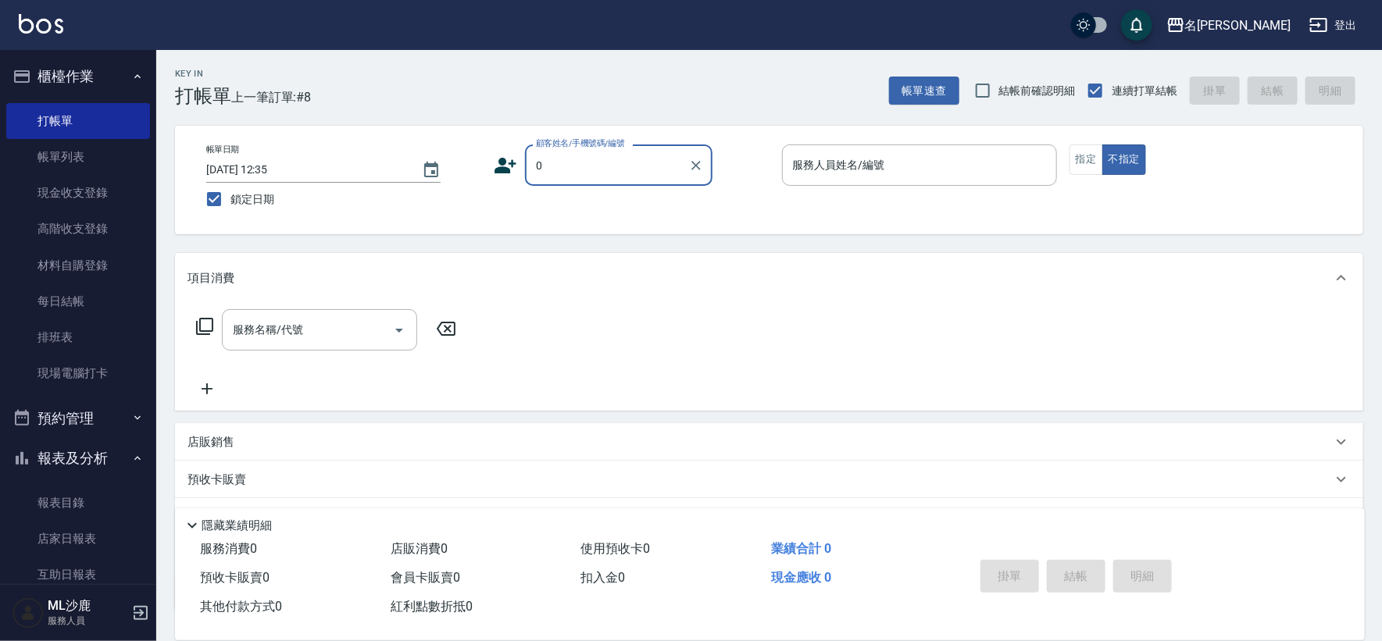
type input "無名字/0/"
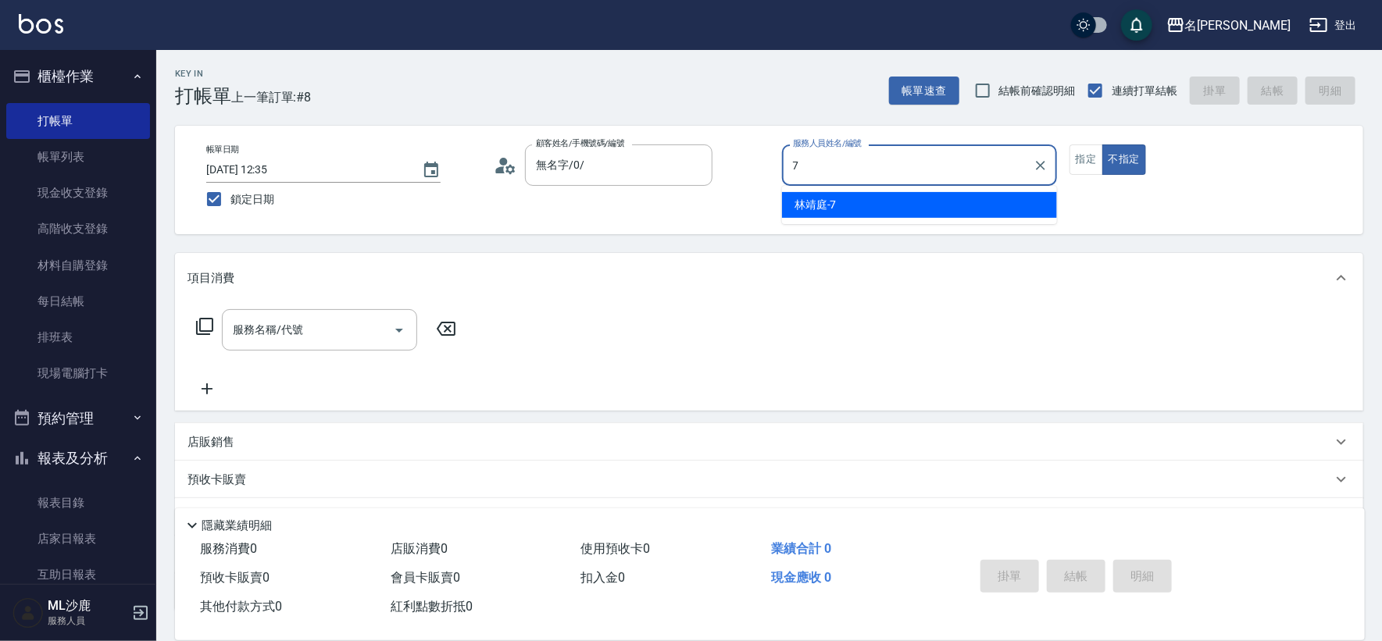
type input "[PERSON_NAME]-7"
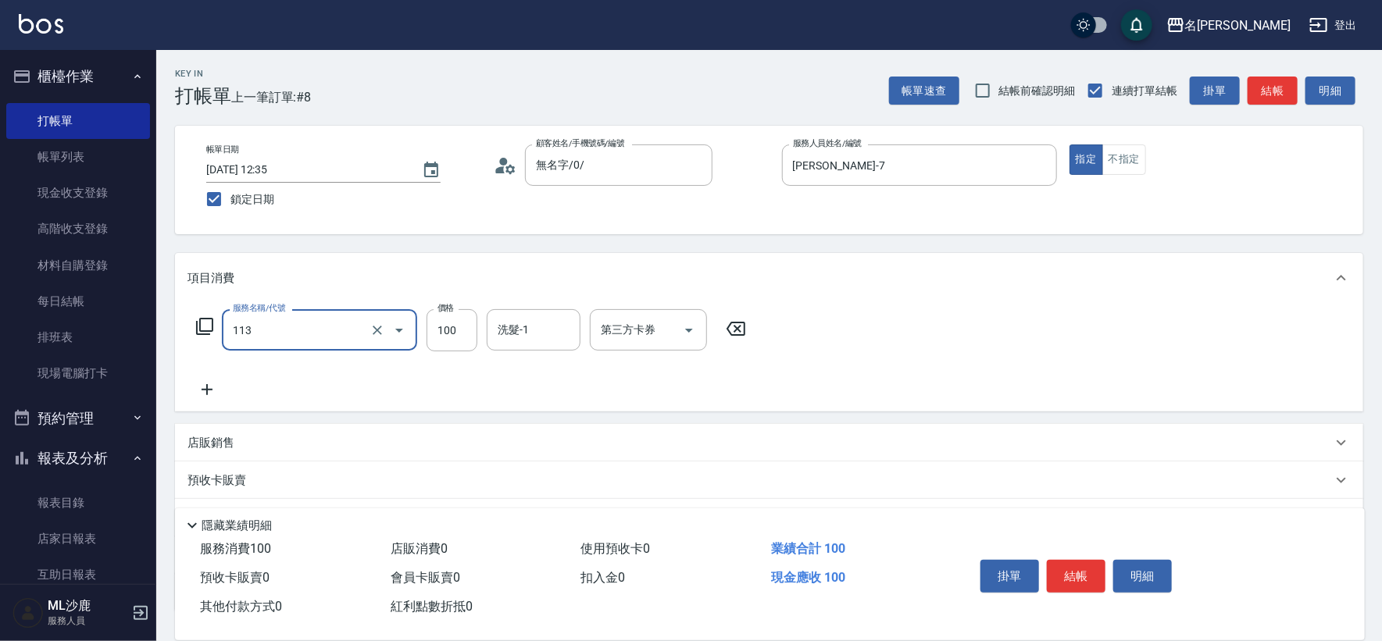
type input "瞬護100(113)"
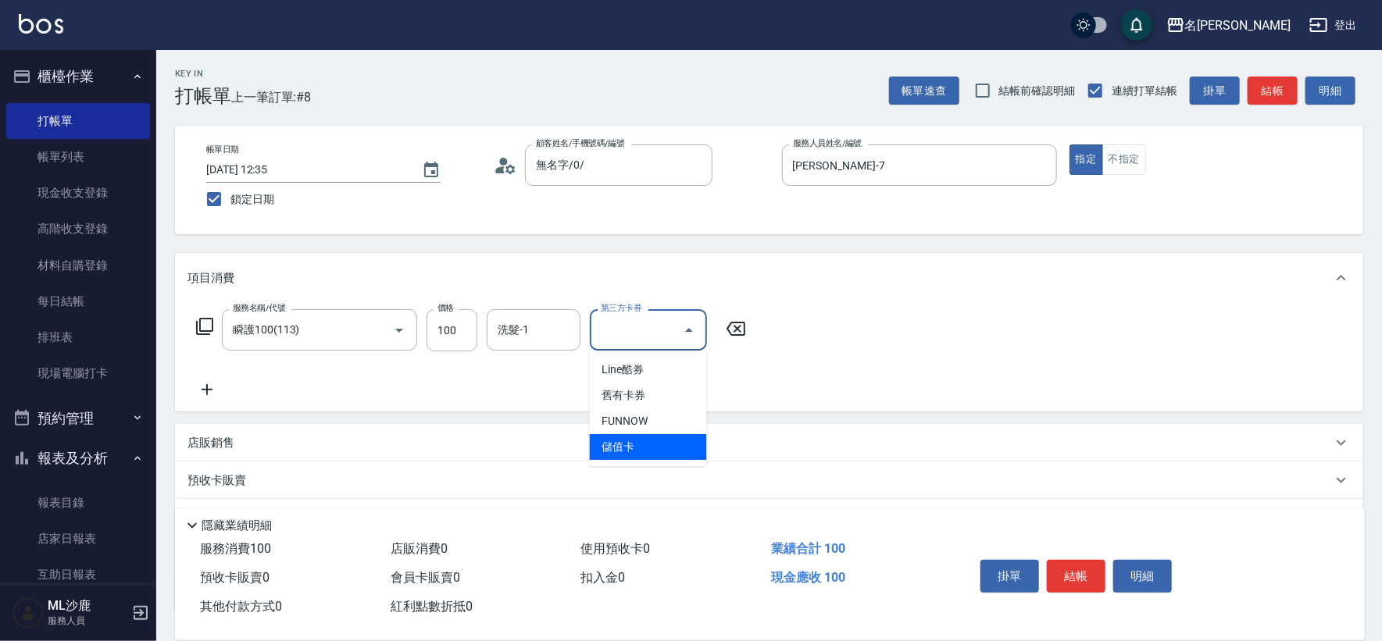
type input "儲值卡"
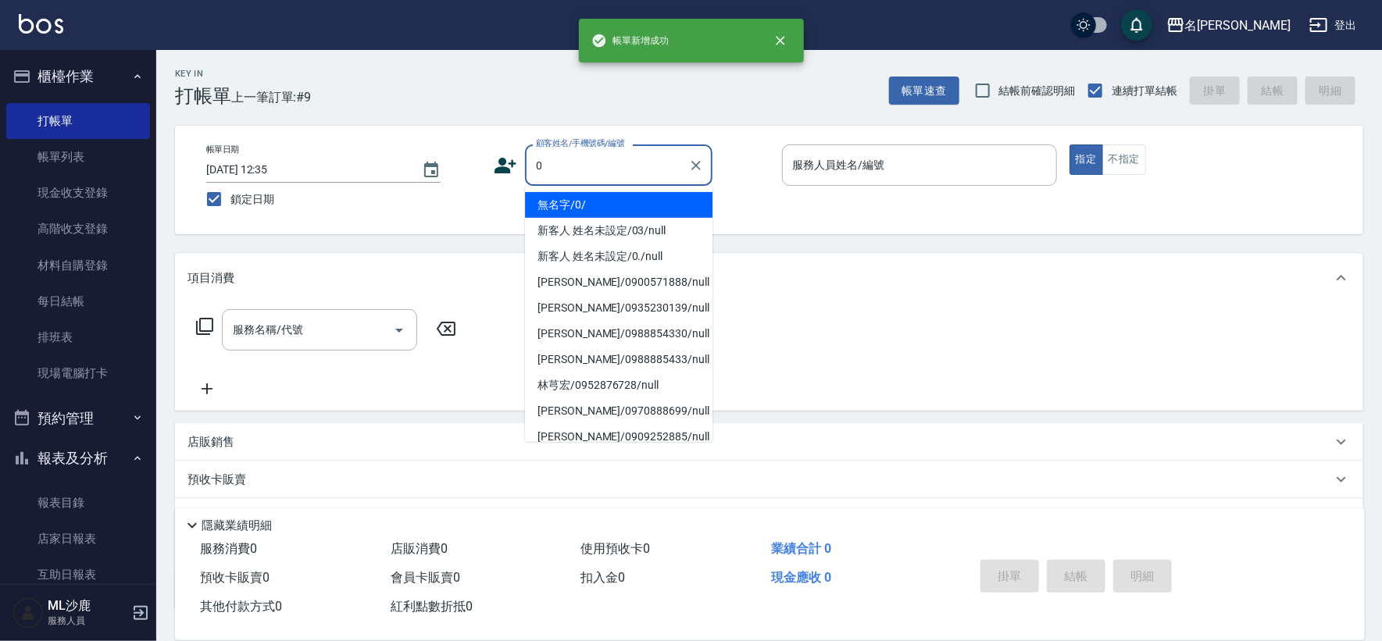
type input "無名字/0/"
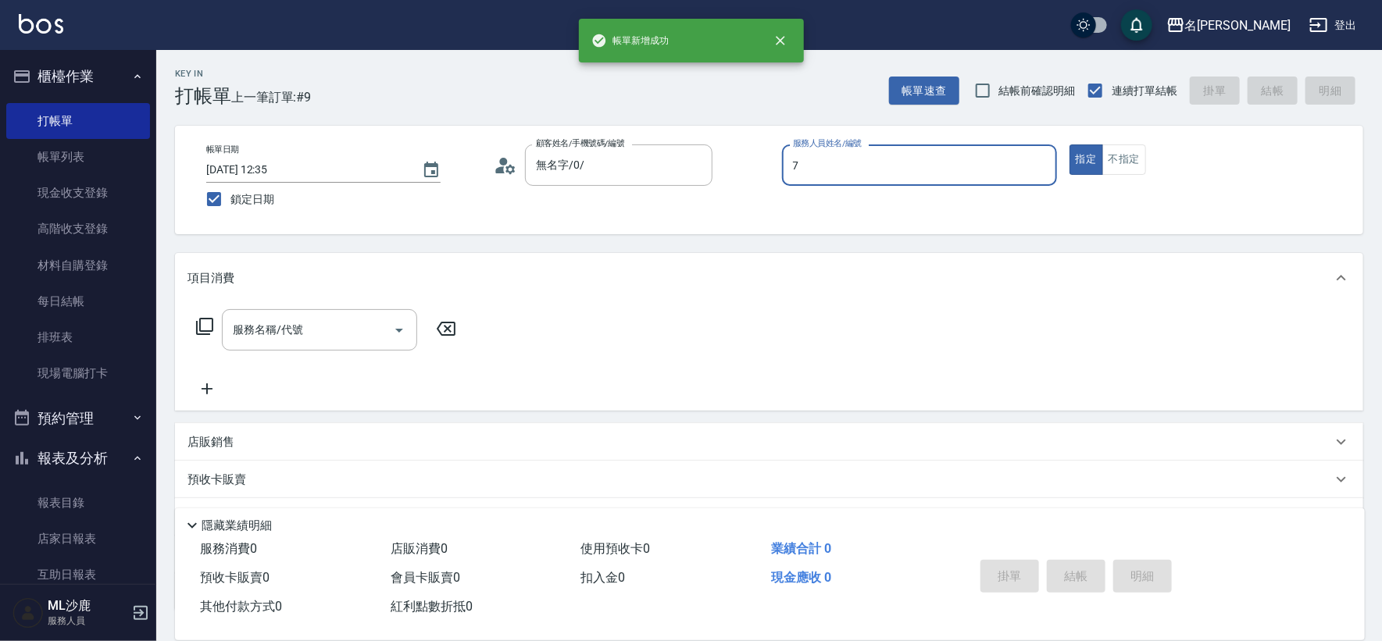
type input "[PERSON_NAME]-7"
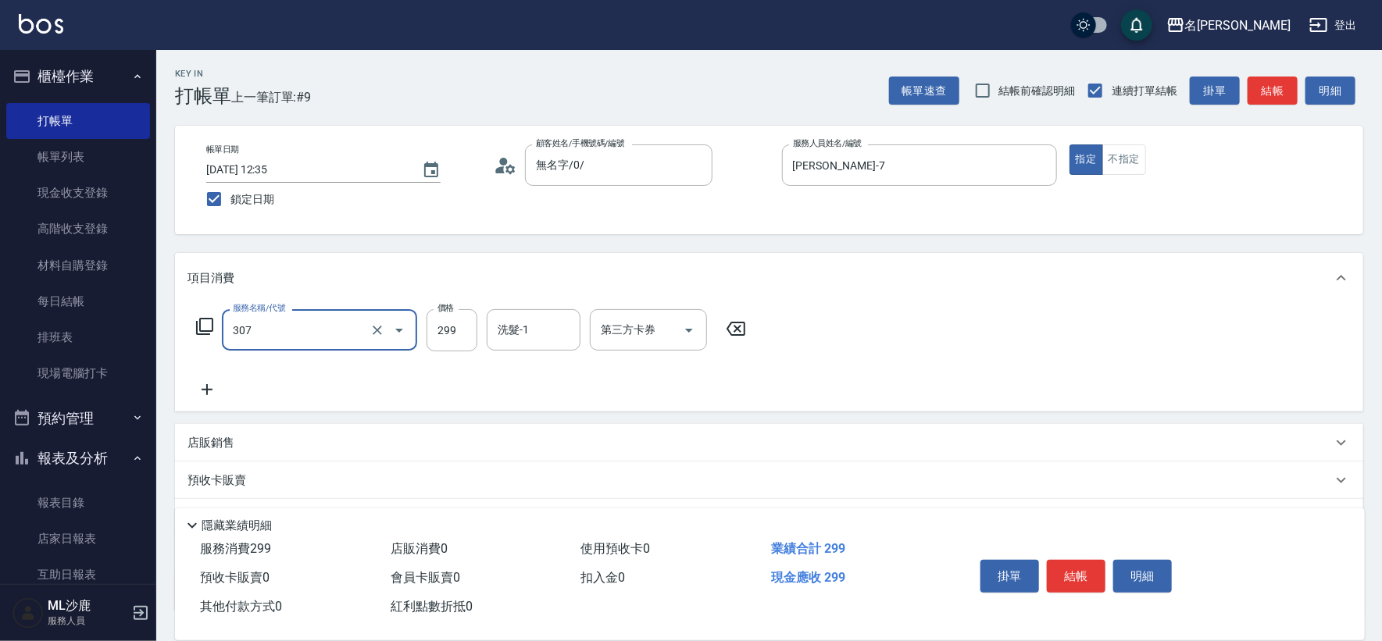
type input "剪髮(307)"
type input "[PERSON_NAME]-44"
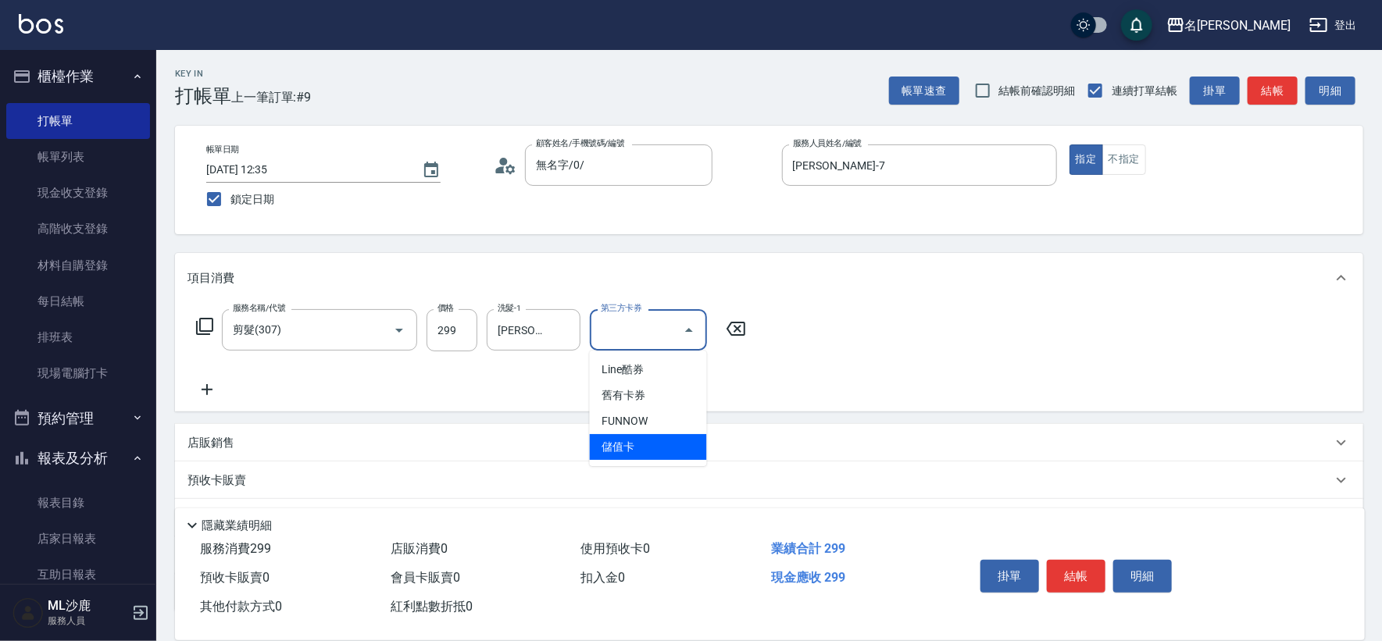
type input "儲值卡"
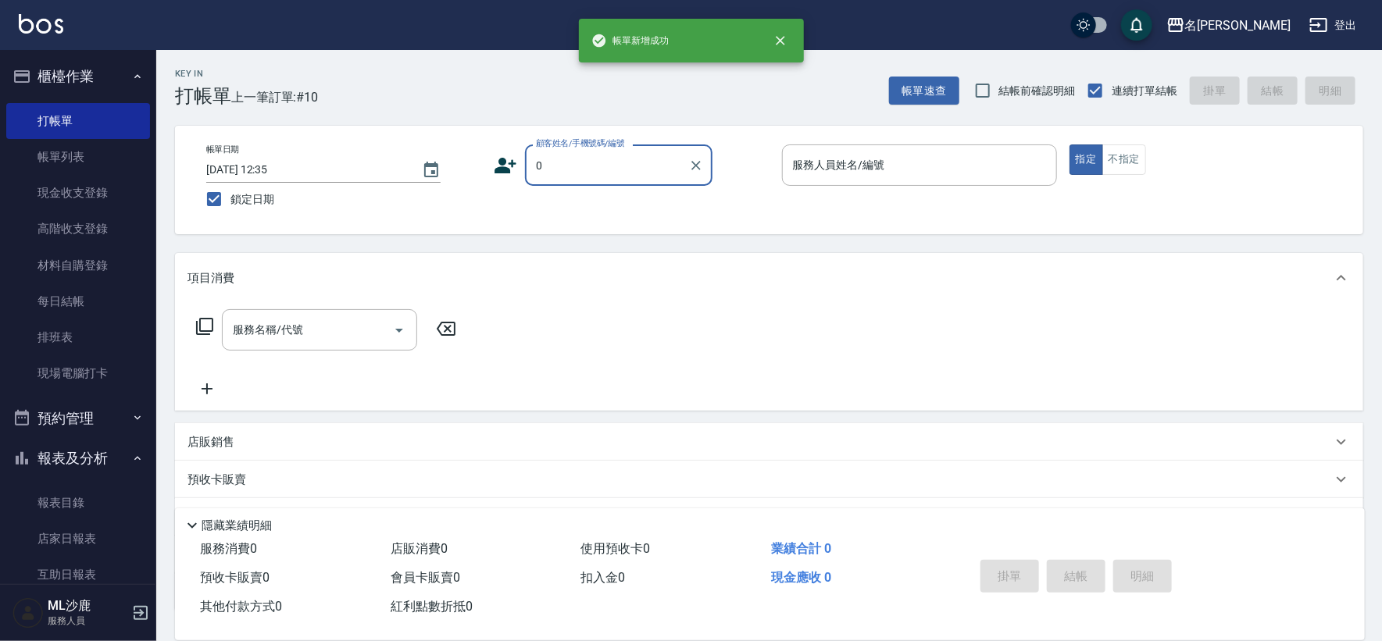
type input "無名字/0/"
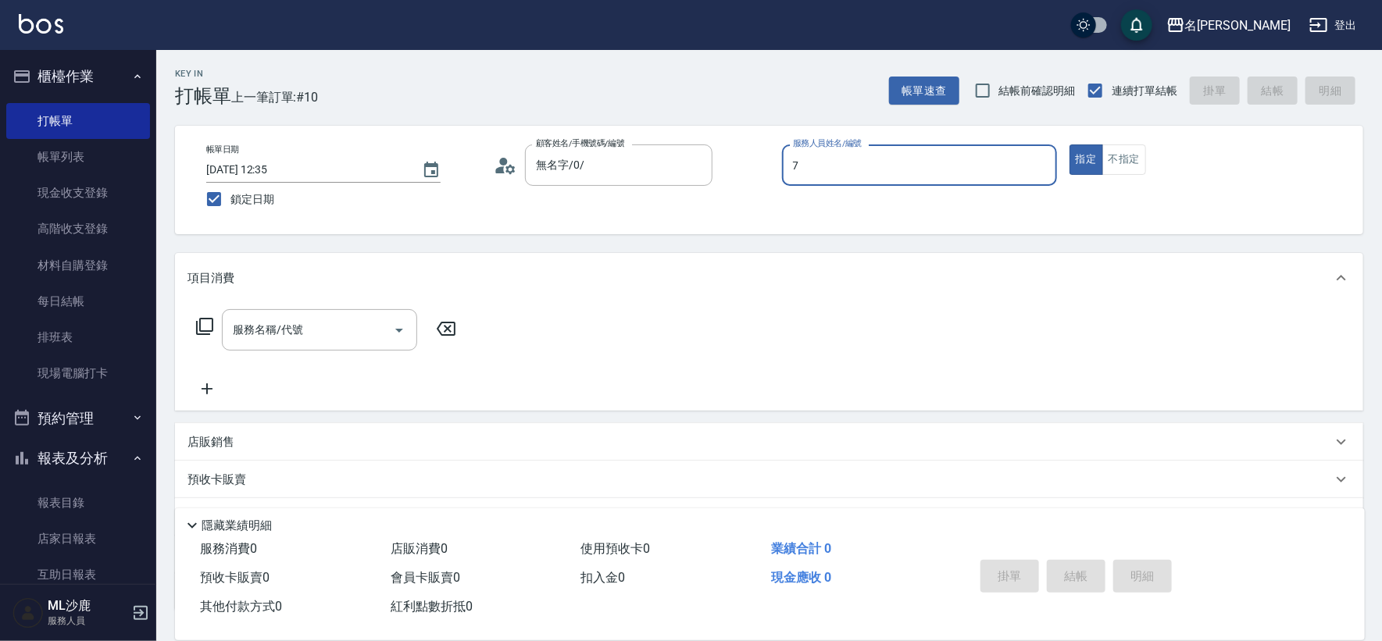
type input "[PERSON_NAME]-7"
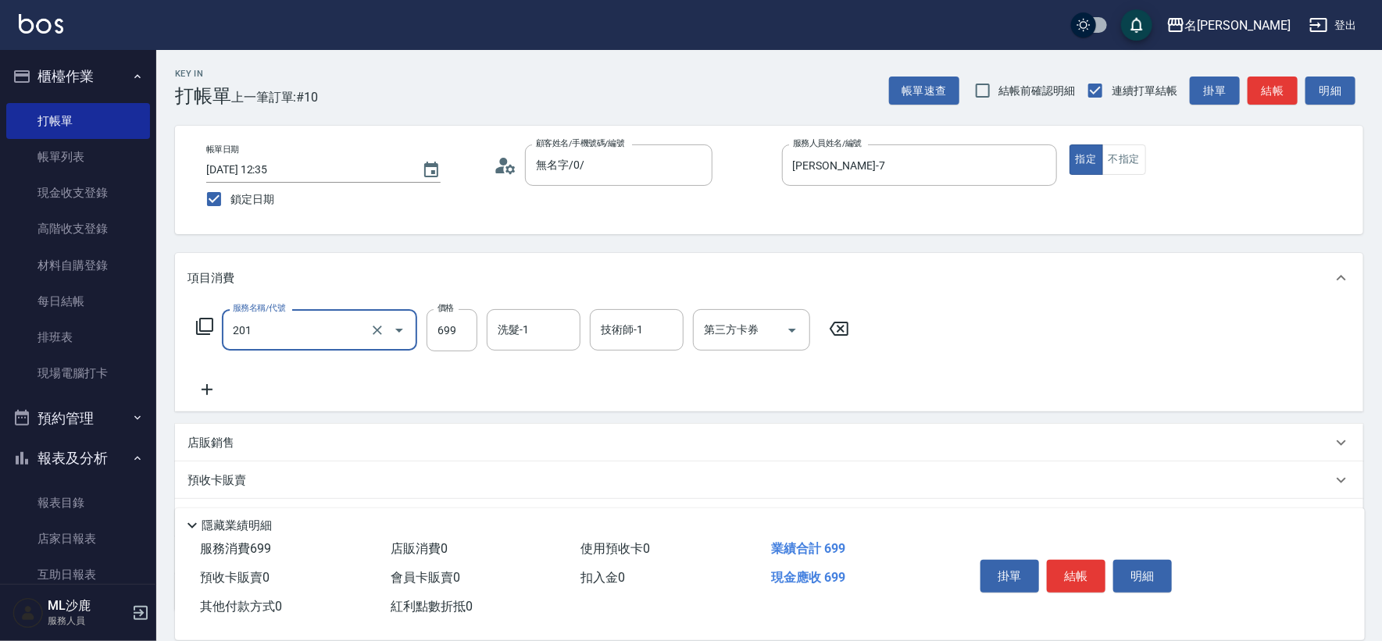
type input "基礎燙(201)"
type input "1500"
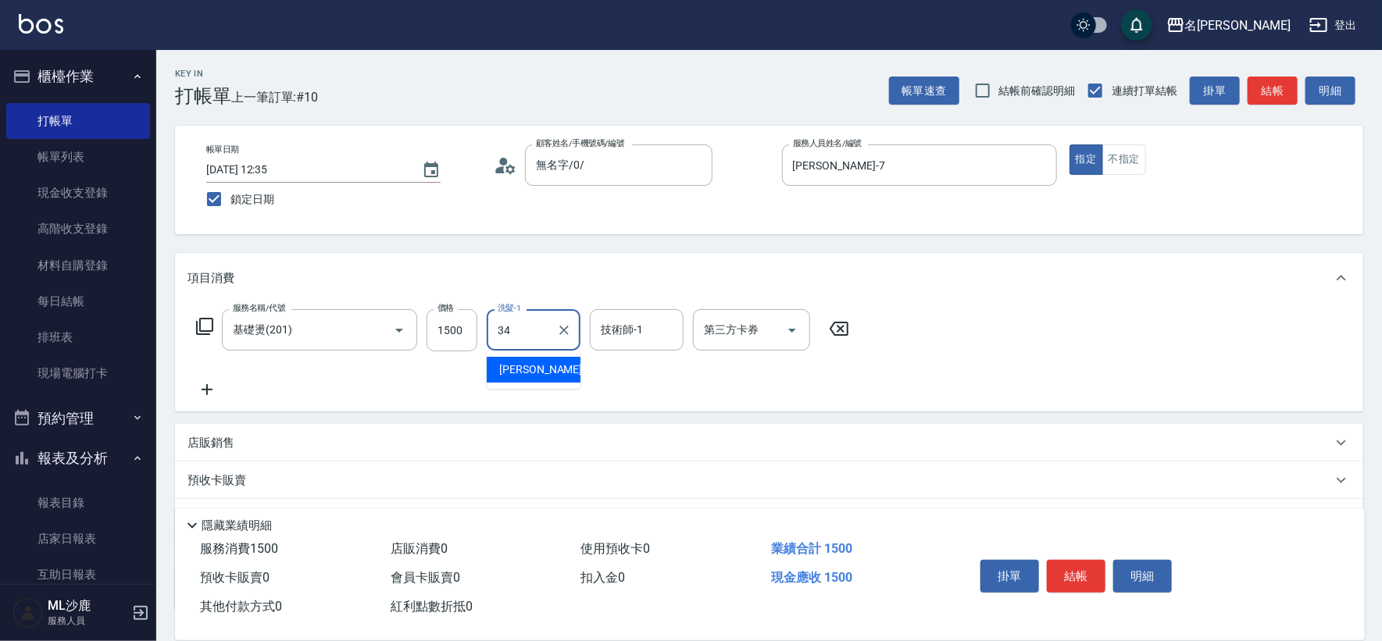
type input "[PERSON_NAME]-34"
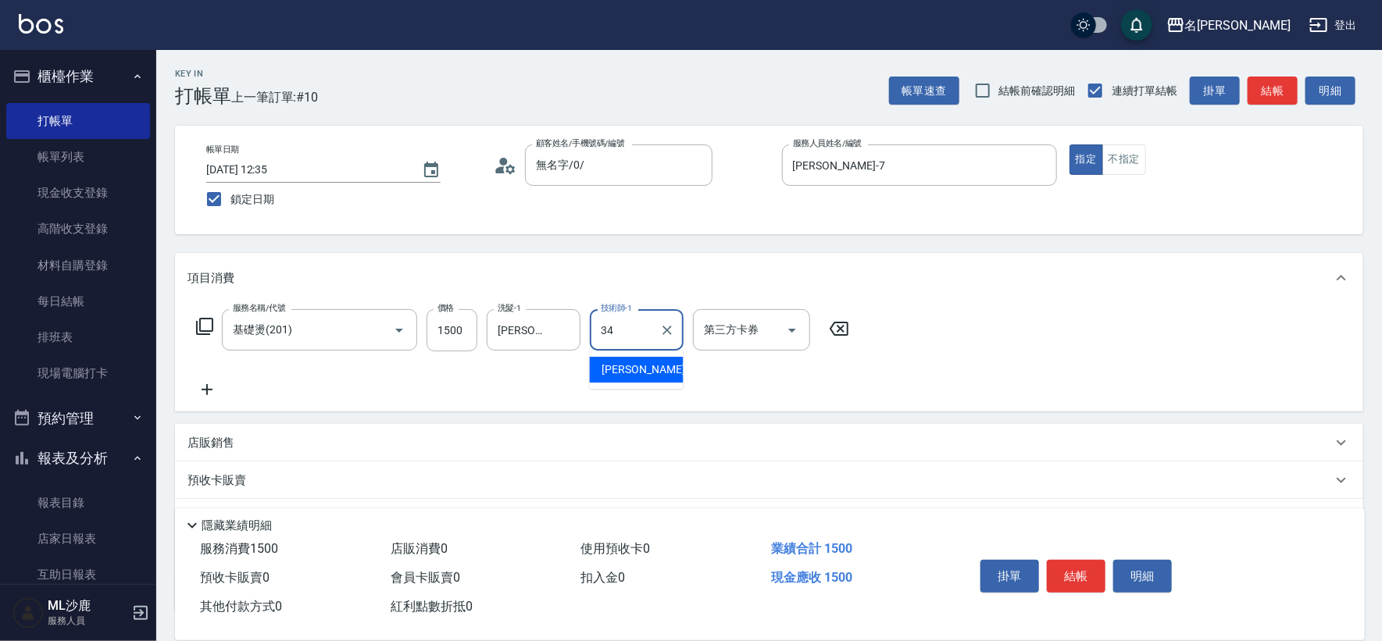
type input "[PERSON_NAME]-34"
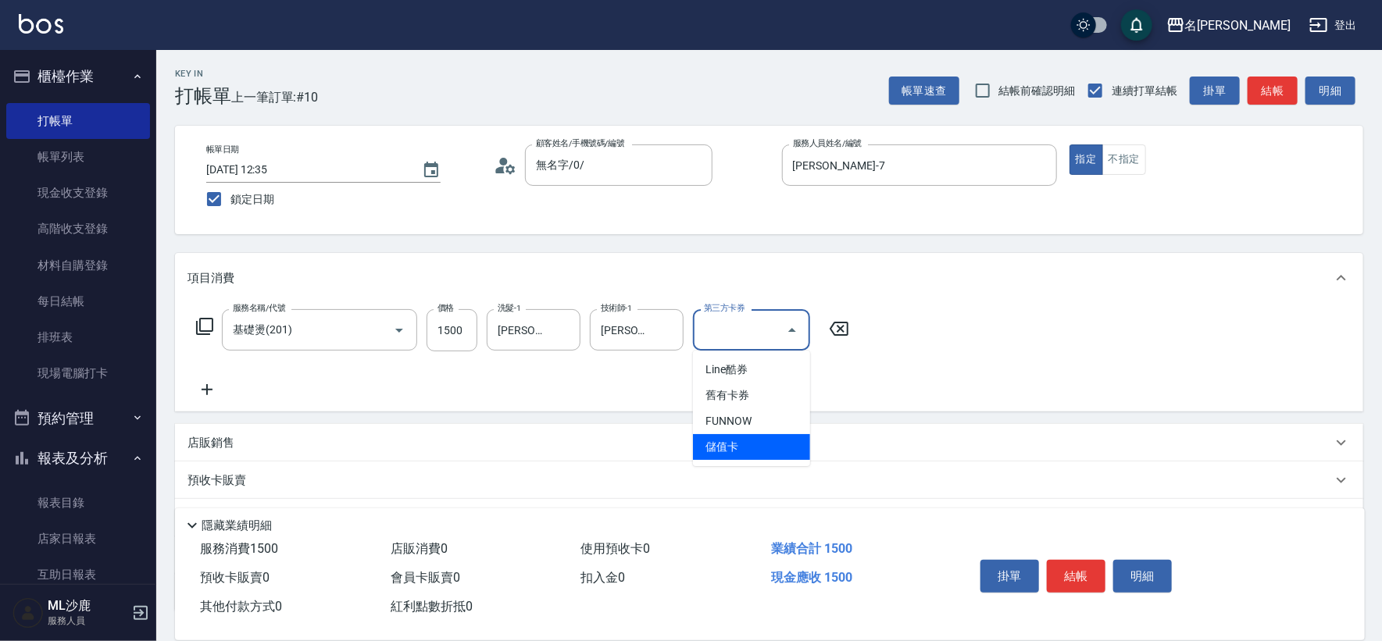
type input "儲值卡"
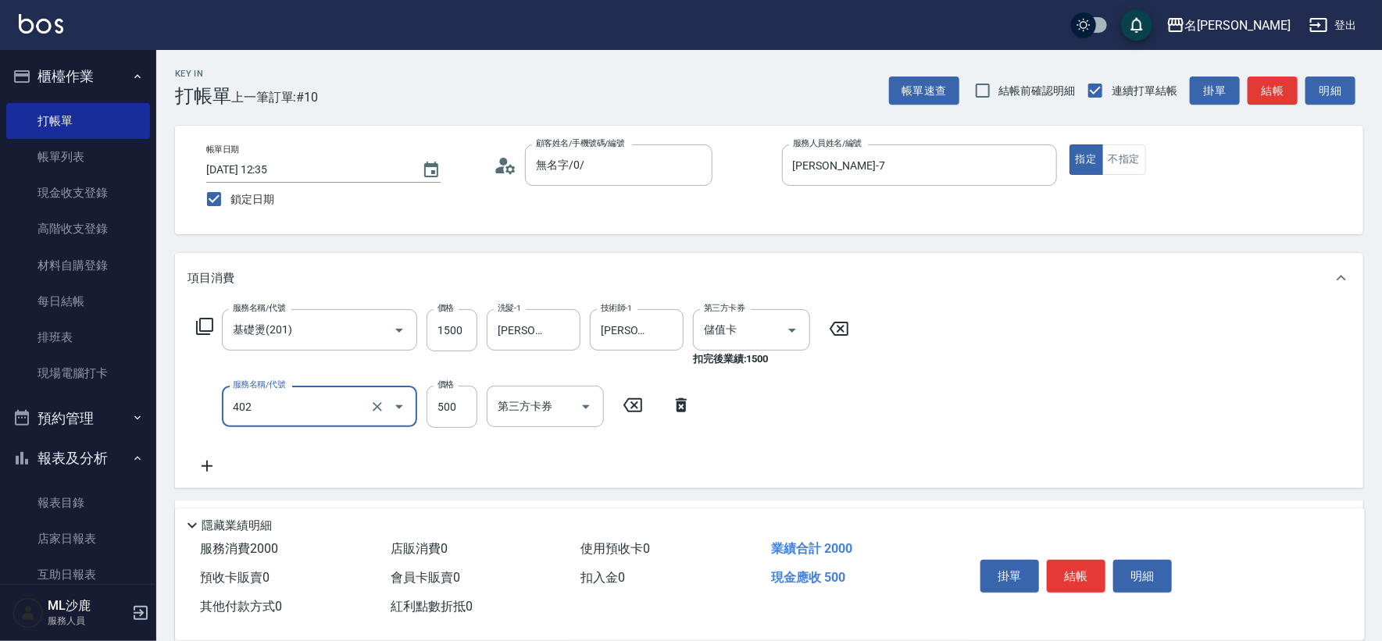
type input "500護(402)"
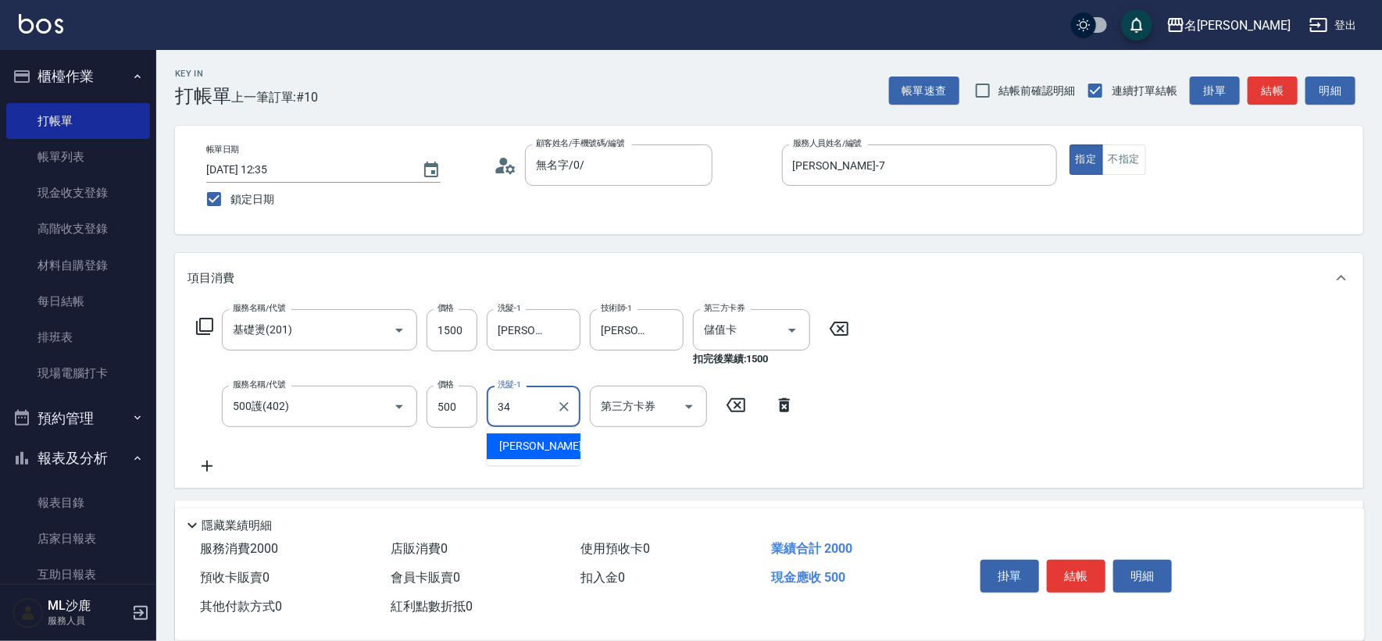
type input "[PERSON_NAME]-34"
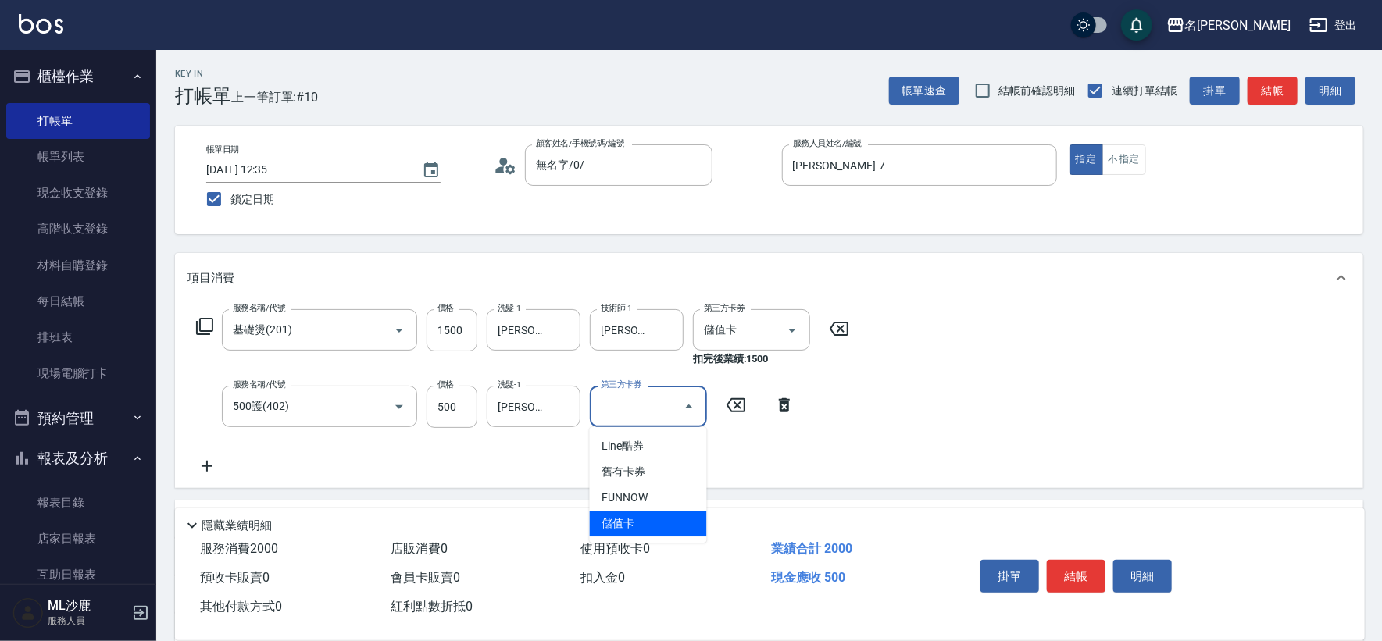
type input "儲值卡"
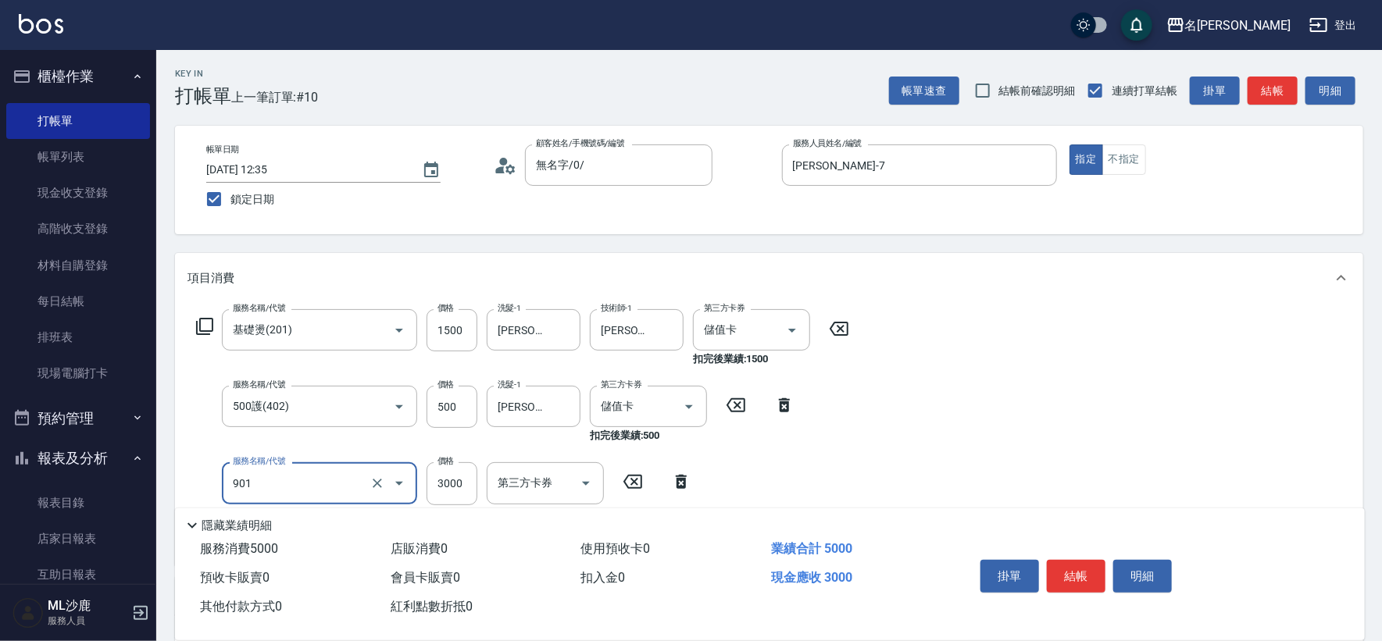
type input "儲值3000(901)"
type input "2000"
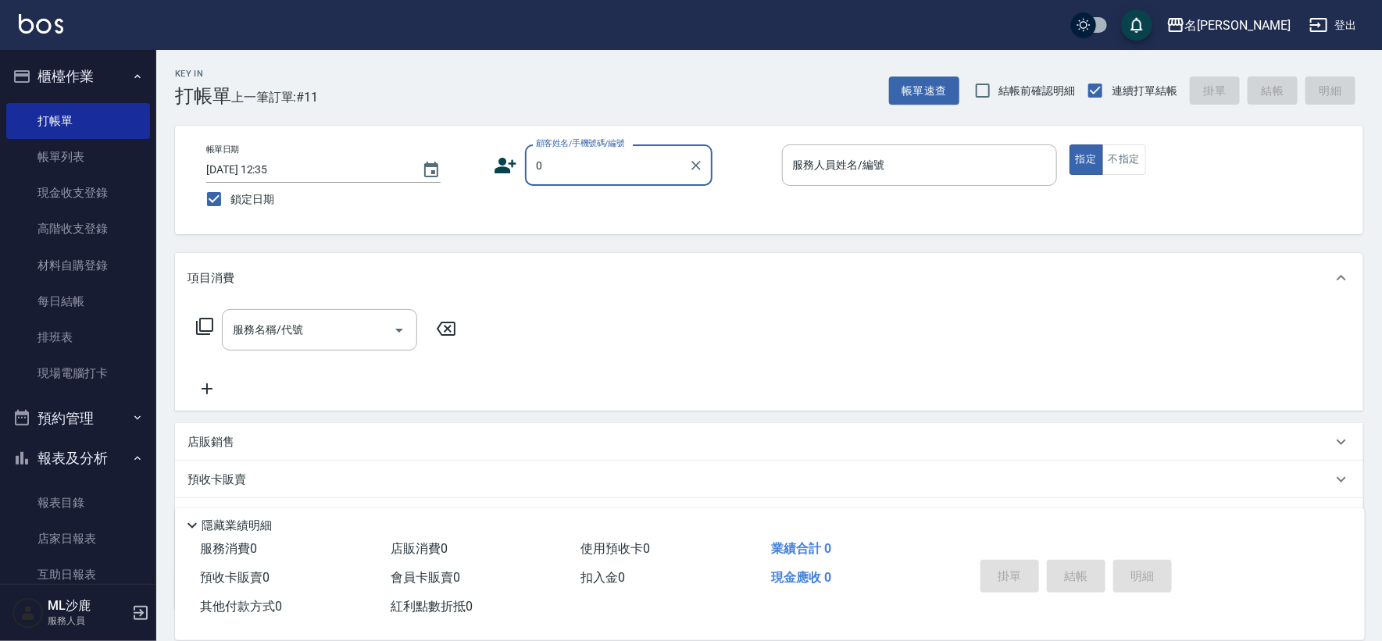
type input "無名字/0/"
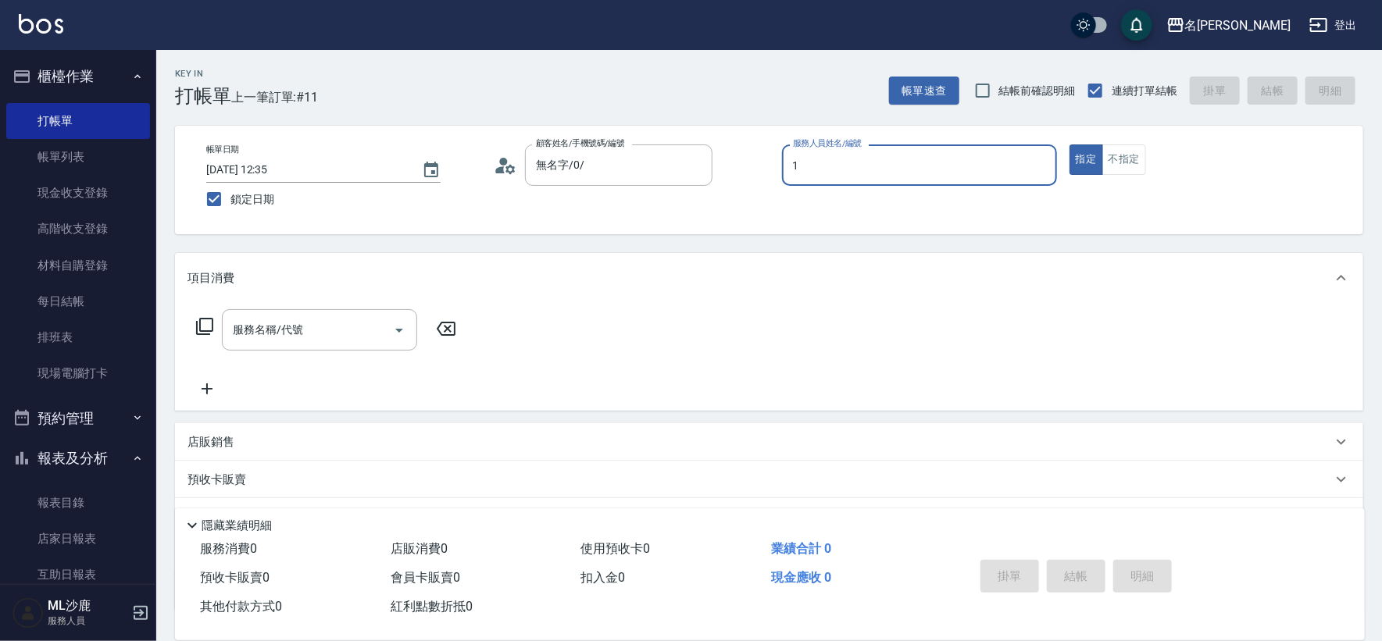
type input "[PERSON_NAME]1"
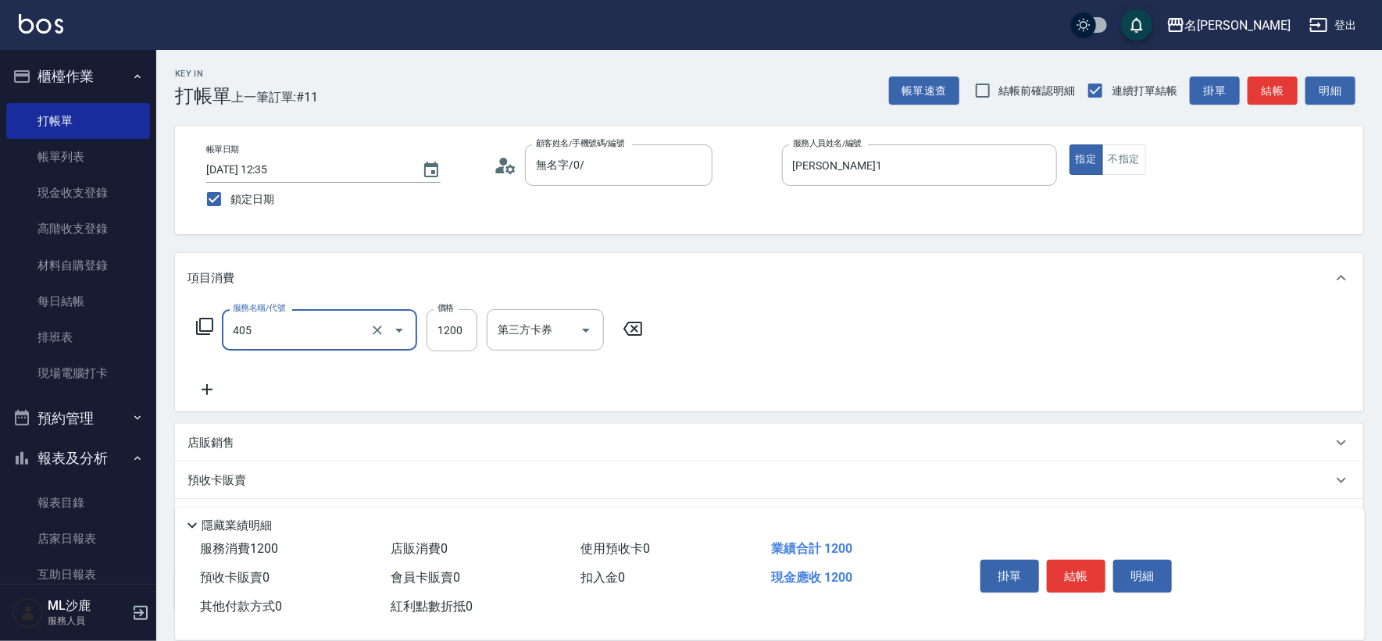
type input "1200護(405)"
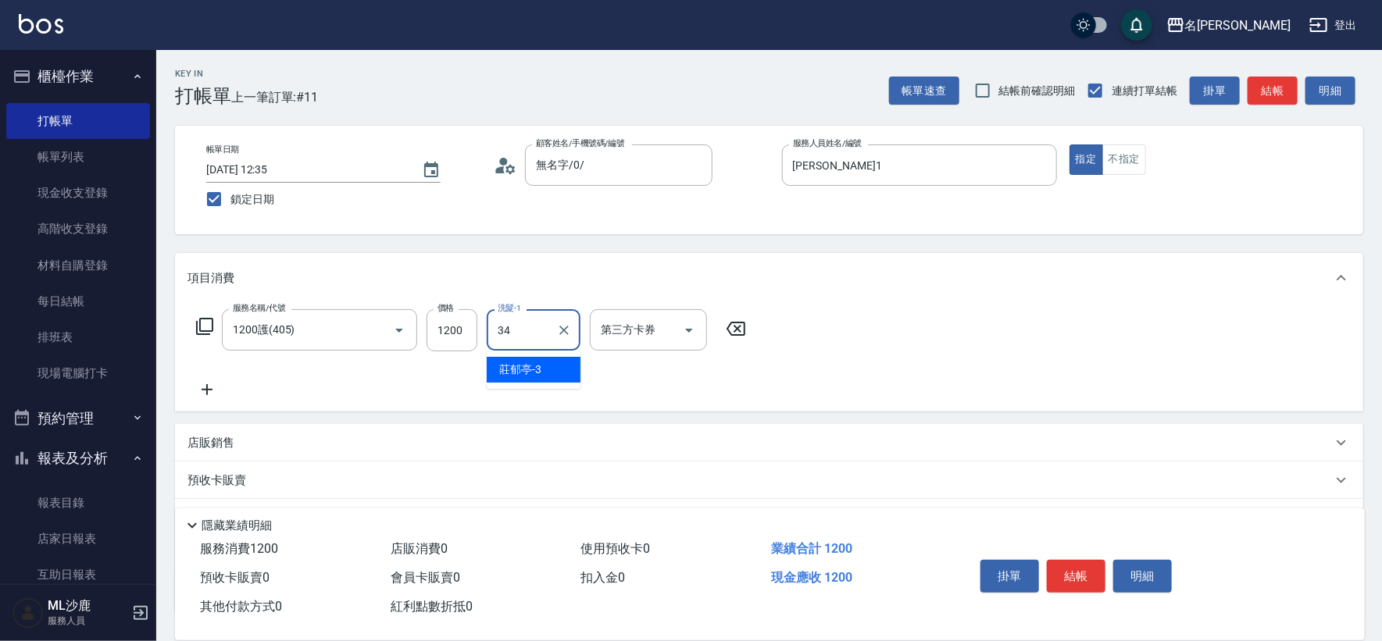
type input "[PERSON_NAME]-34"
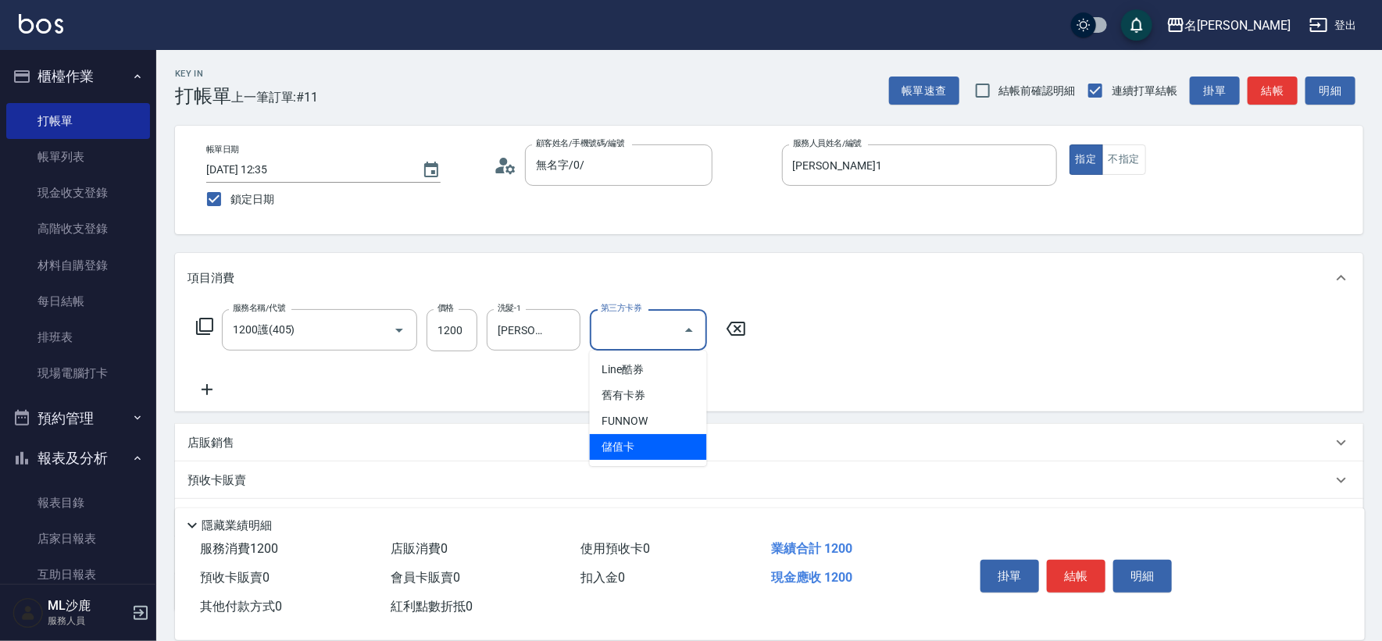
type input "儲值卡"
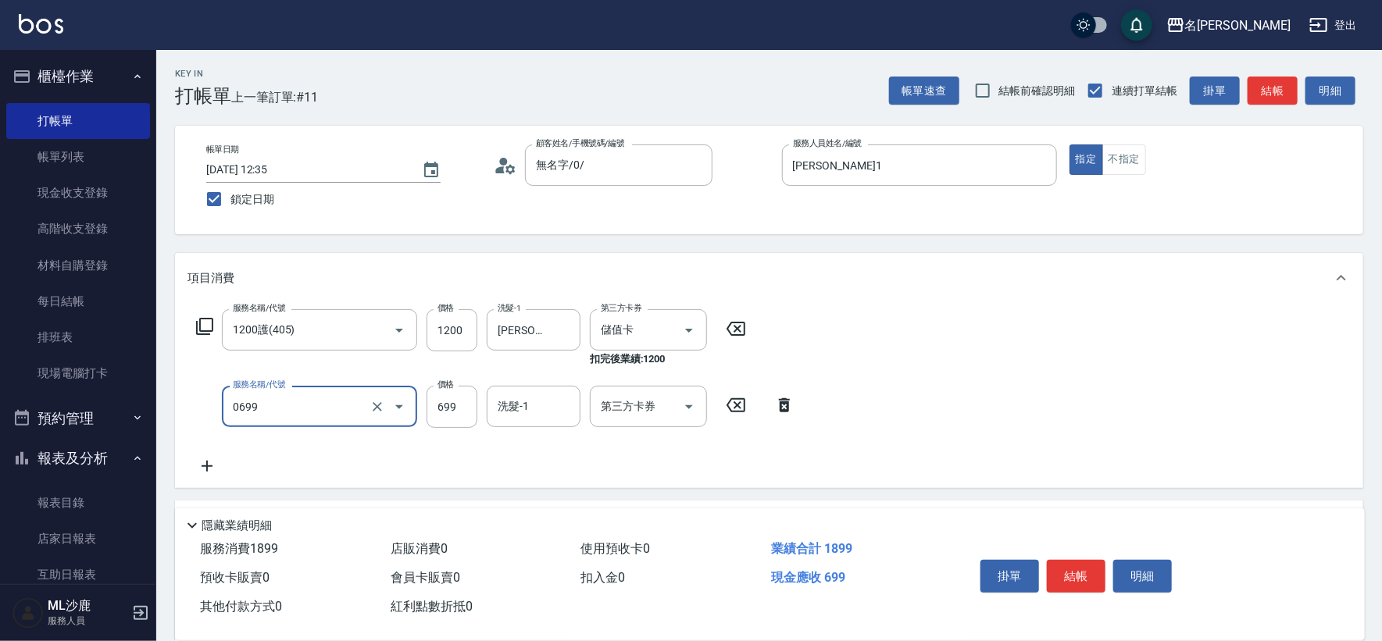
type input "精油SPA(0699)"
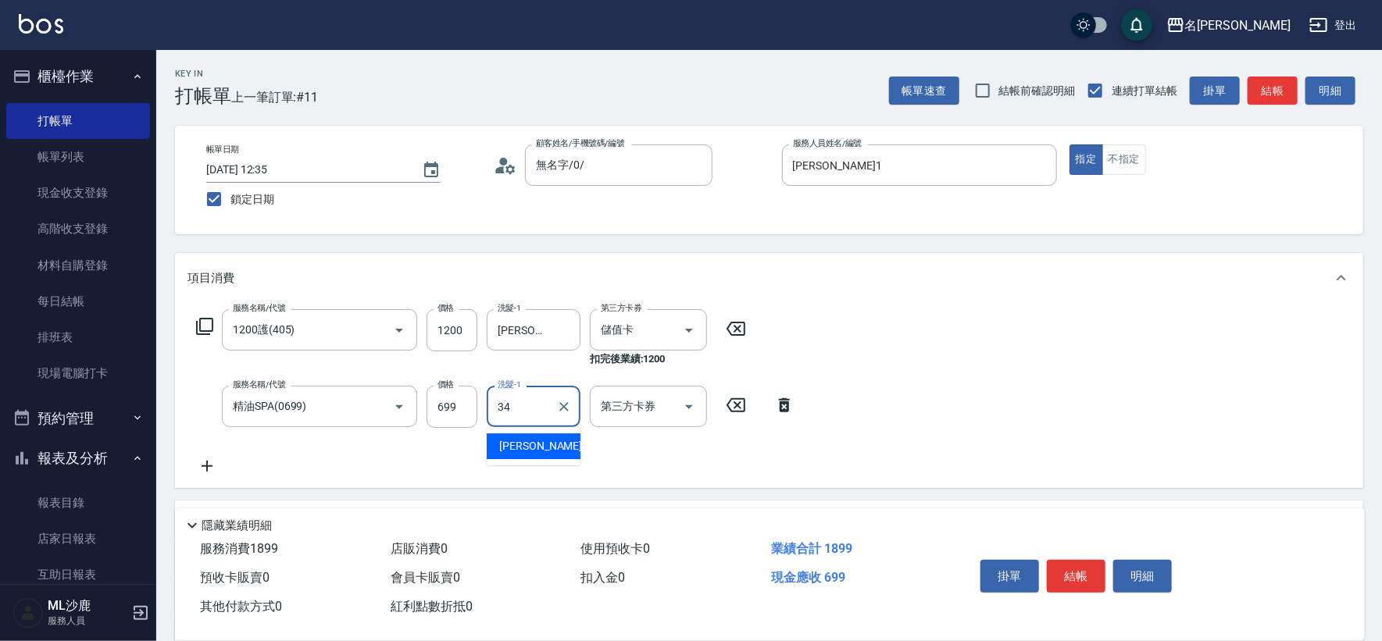
type input "[PERSON_NAME]-34"
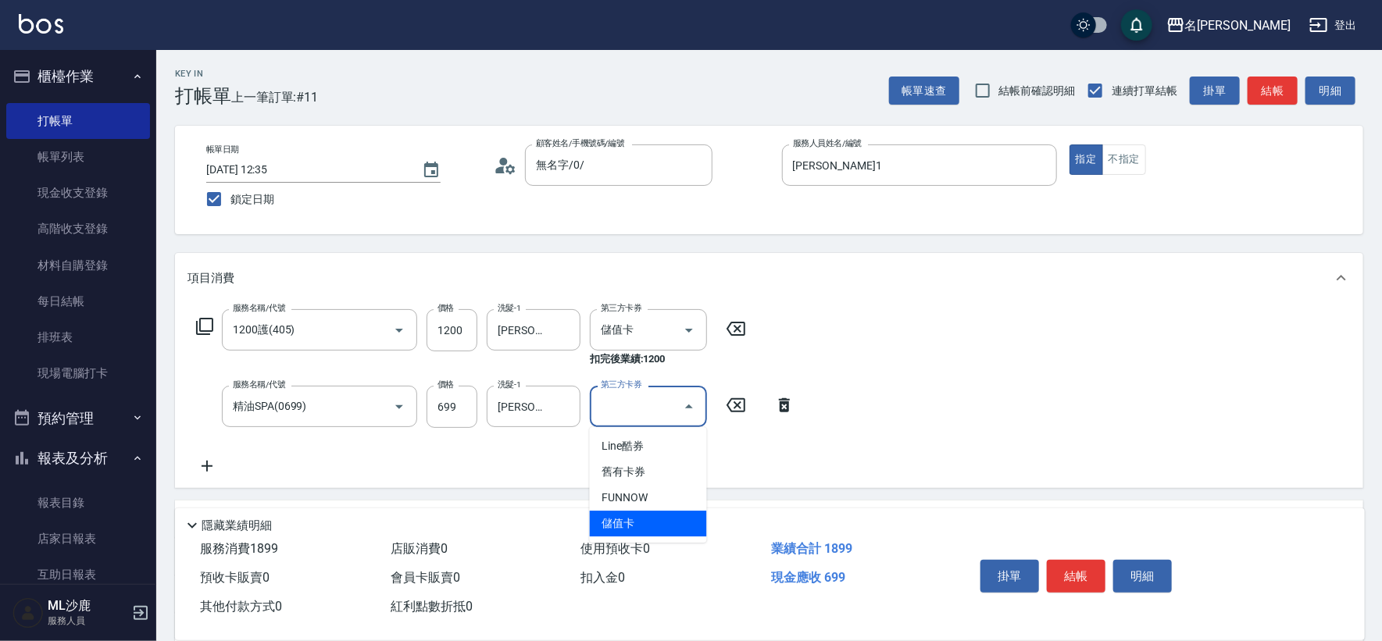
type input "儲值卡"
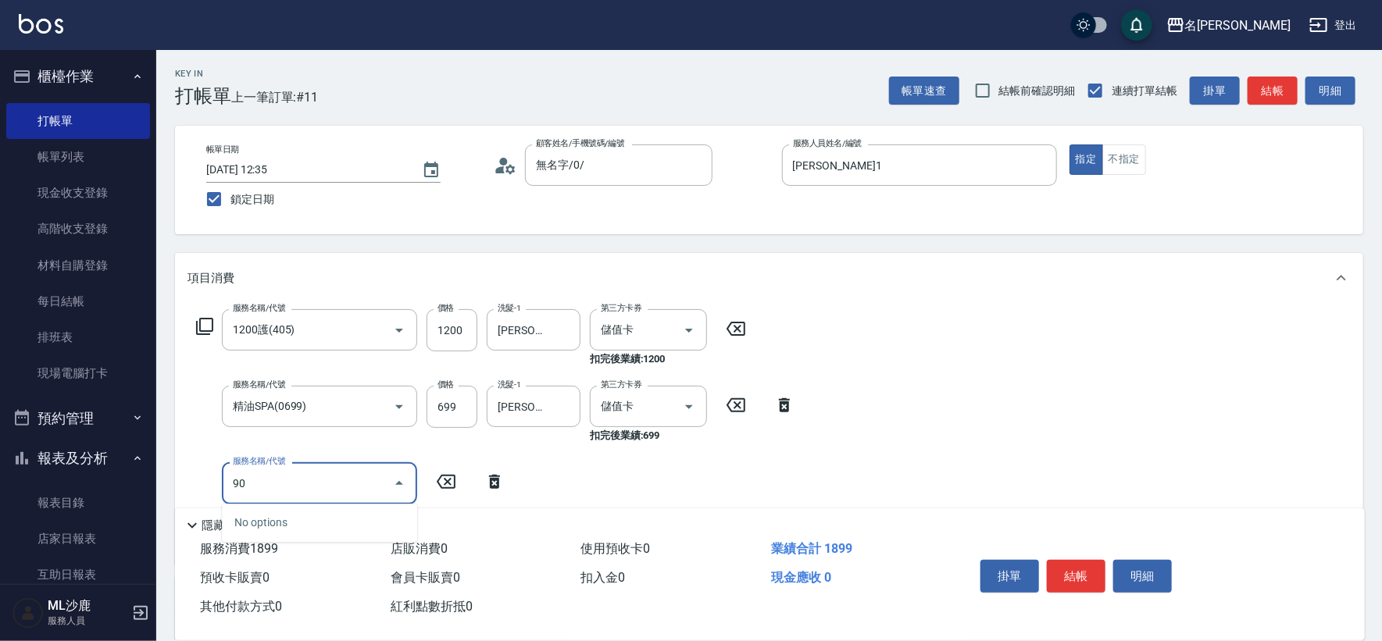
type input "902"
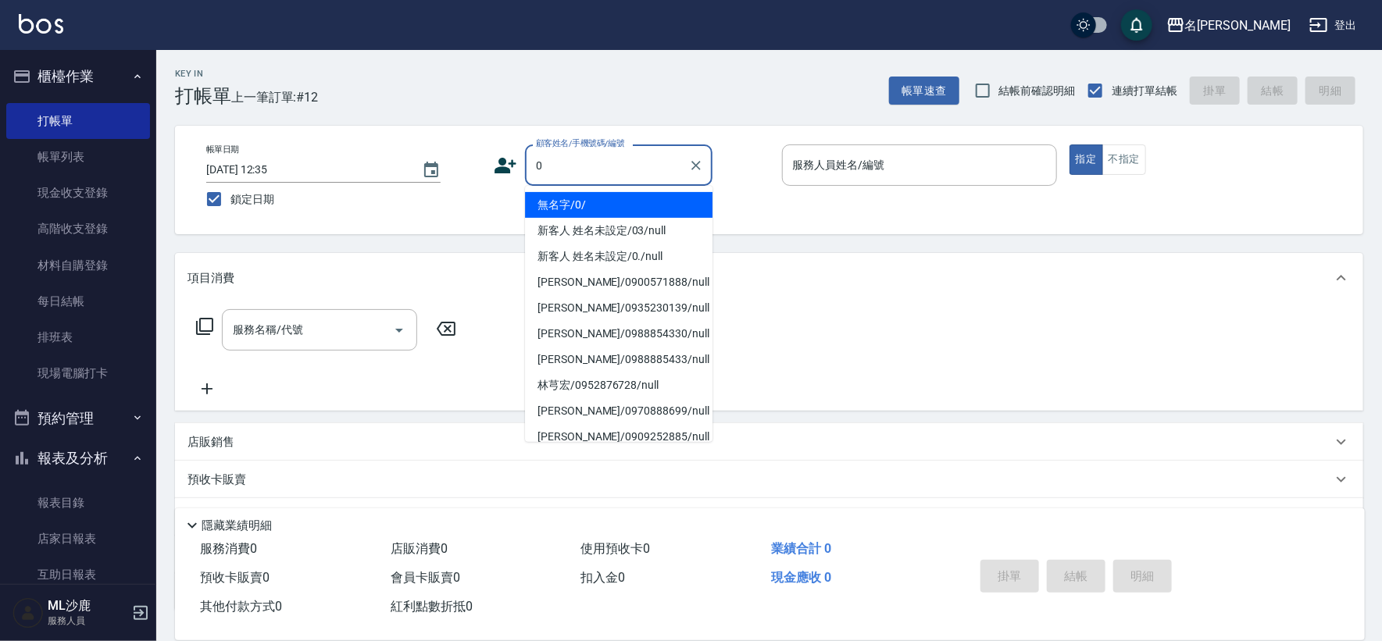
type input "無名字/0/"
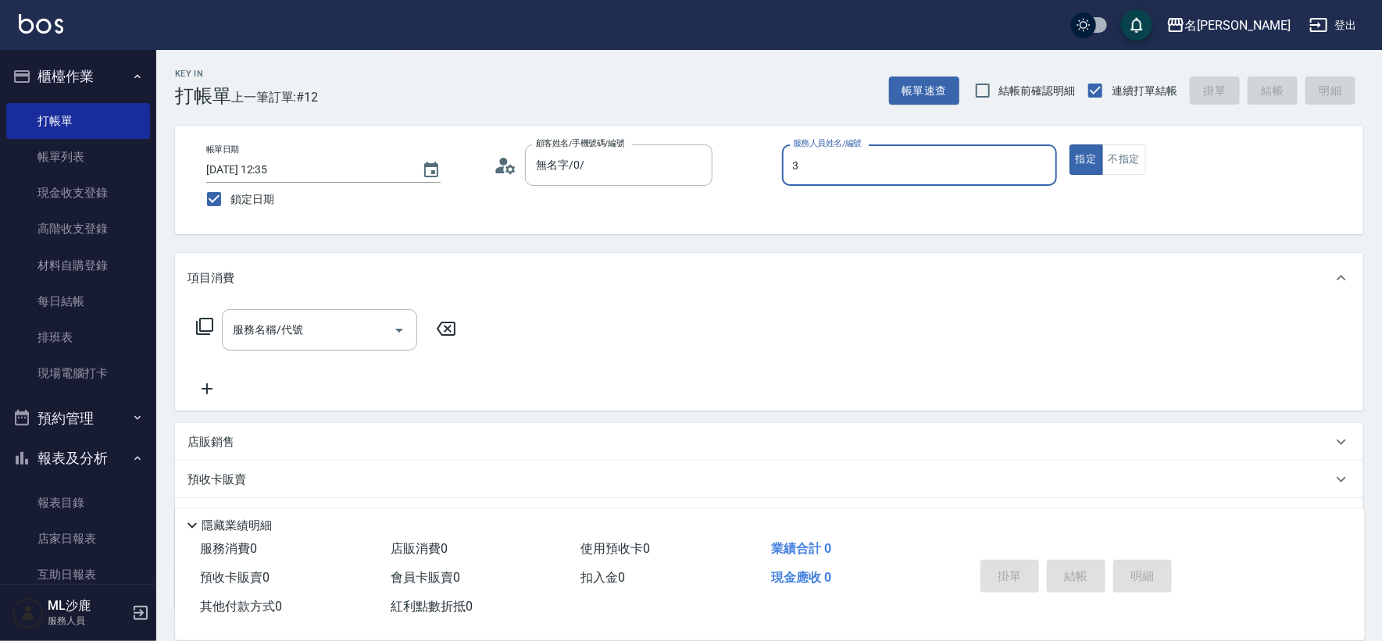
type input "[PERSON_NAME]-3"
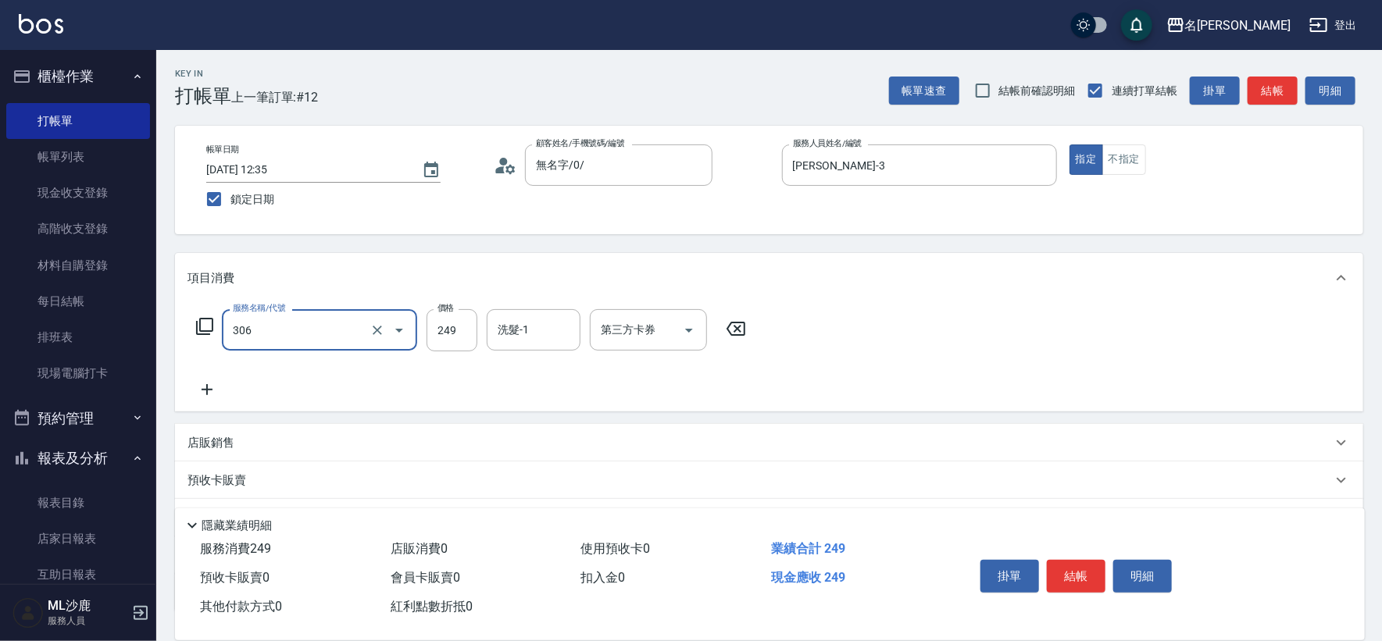
type input "剪髮(306)"
click at [441, 329] on input "249" at bounding box center [452, 330] width 51 height 42
type input "307"
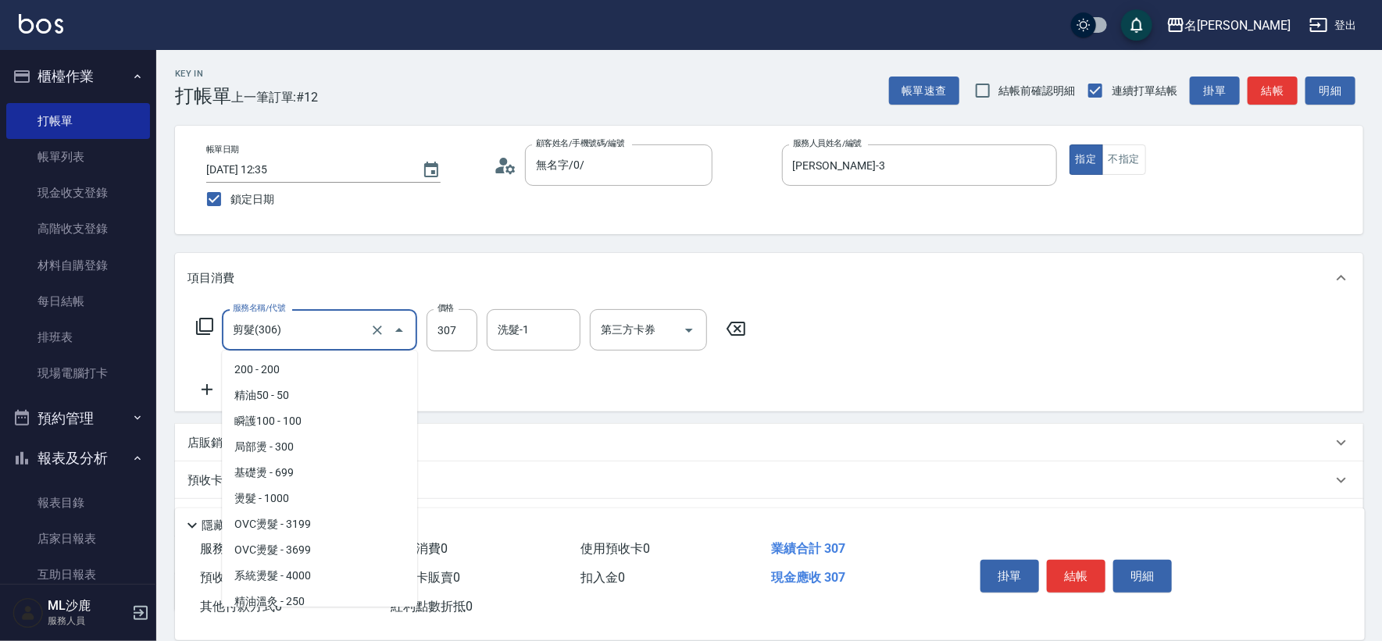
click at [312, 339] on input "剪髮(306)" at bounding box center [298, 329] width 138 height 27
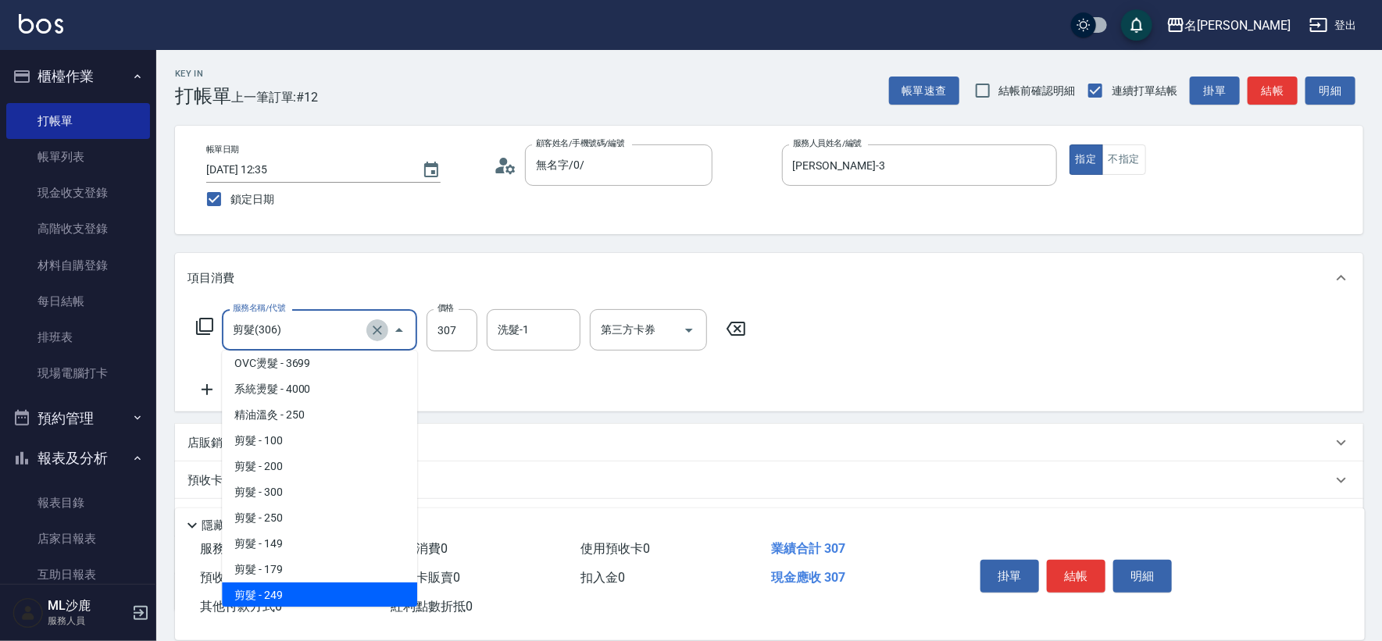
click at [377, 332] on icon "Clear" at bounding box center [378, 331] width 16 height 16
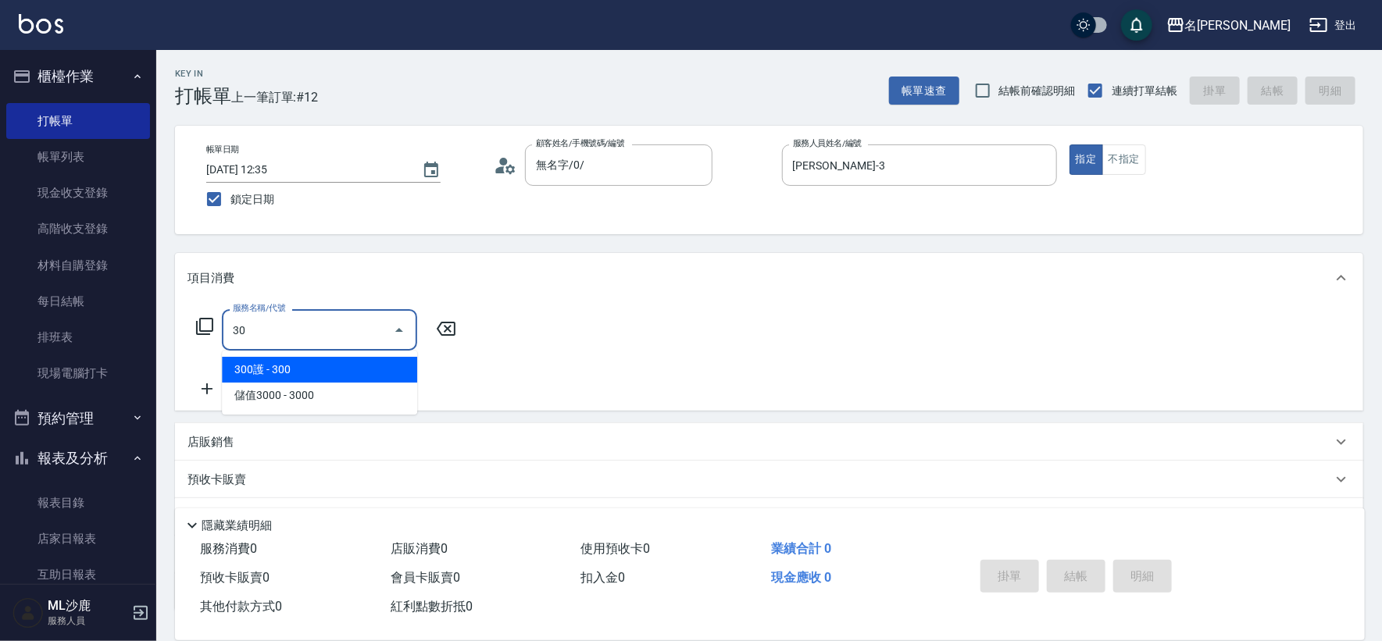
scroll to position [0, 0]
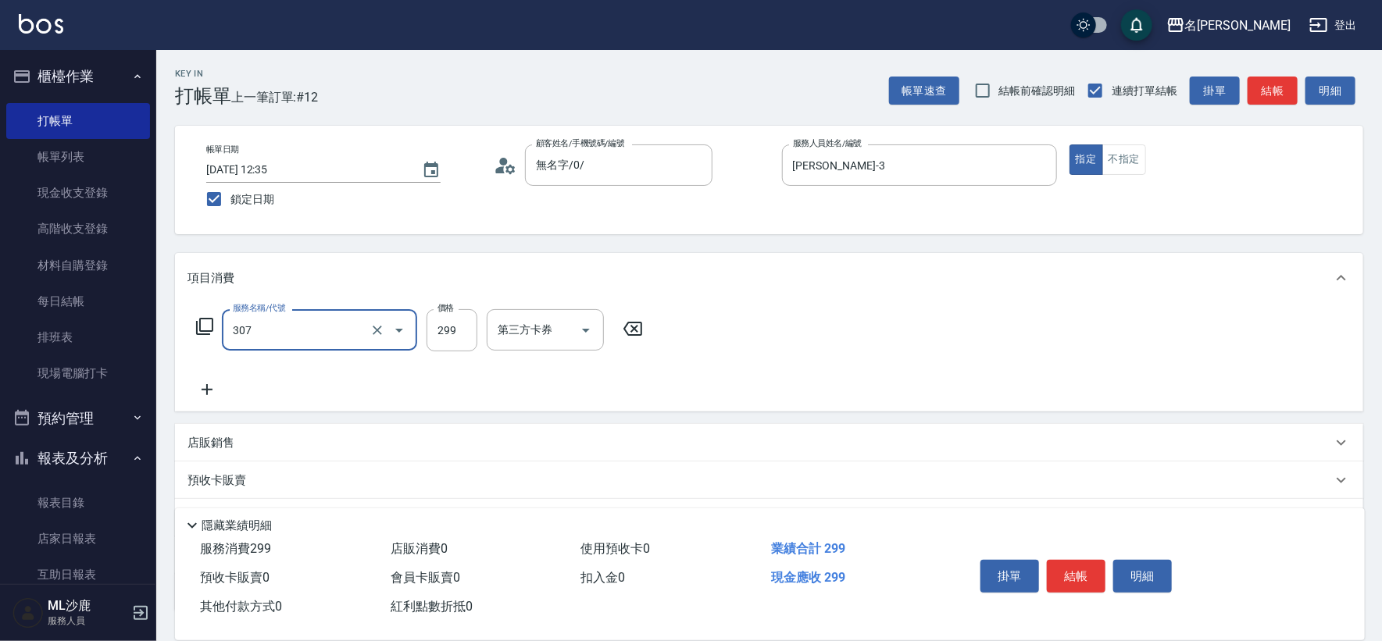
type input "剪髮(307)"
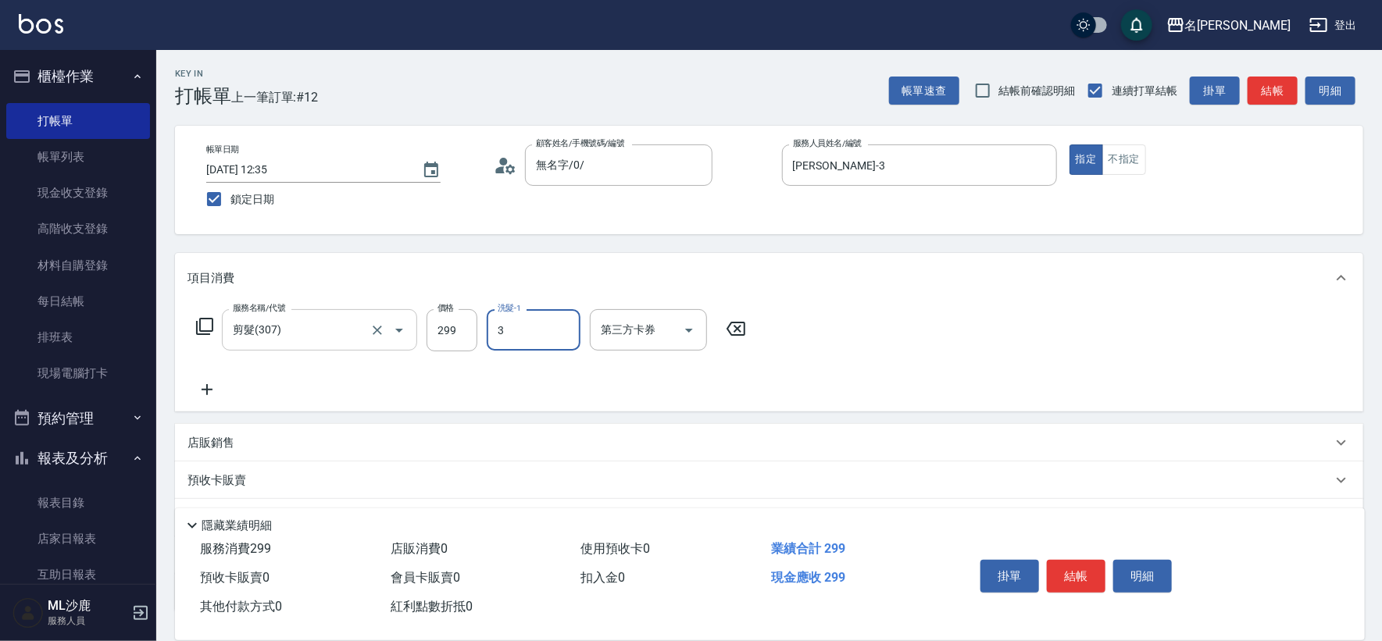
type input "[PERSON_NAME]-3"
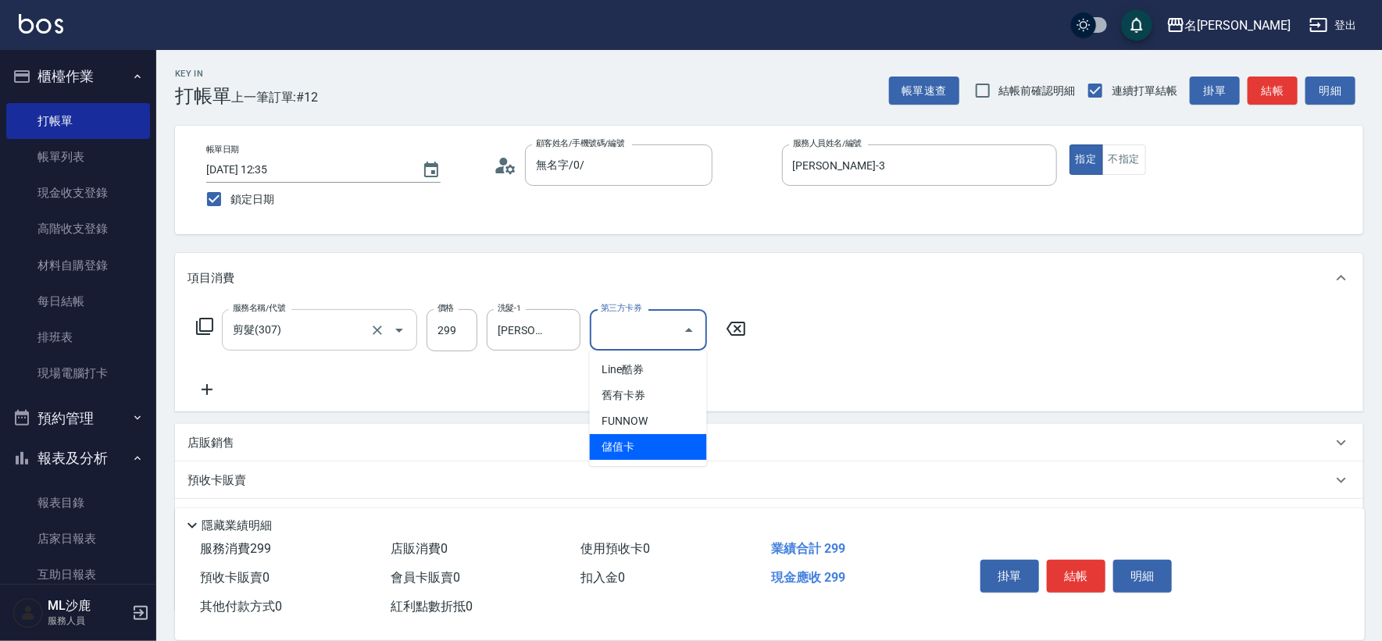
type input "儲值卡"
